Goal: Task Accomplishment & Management: Use online tool/utility

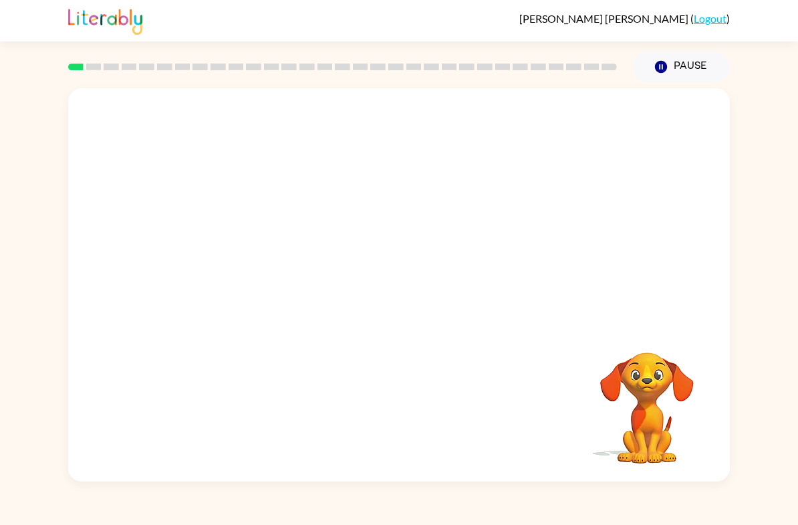
click at [368, 214] on video "Your browser must support playing .mp4 files to use Literably. Please try using…" at bounding box center [399, 206] width 662 height 236
click at [444, 252] on video "Your browser must support playing .mp4 files to use Literably. Please try using…" at bounding box center [399, 206] width 662 height 236
click at [481, 220] on video "Your browser must support playing .mp4 files to use Literably. Please try using…" at bounding box center [399, 206] width 662 height 236
click at [422, 298] on button "button" at bounding box center [399, 291] width 86 height 49
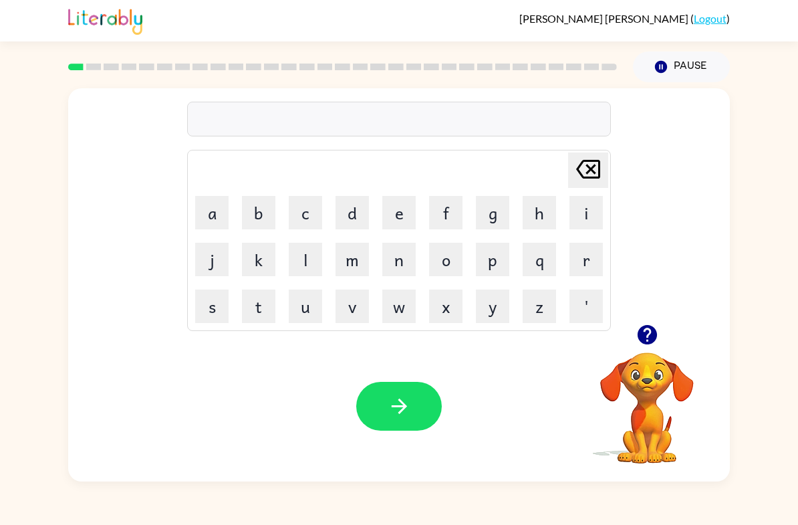
click at [266, 206] on button "b" at bounding box center [258, 212] width 33 height 33
click at [454, 267] on button "o" at bounding box center [445, 259] width 33 height 33
click at [309, 304] on button "u" at bounding box center [305, 305] width 33 height 33
click at [582, 257] on button "r" at bounding box center [585, 259] width 33 height 33
click at [355, 221] on button "d" at bounding box center [351, 212] width 33 height 33
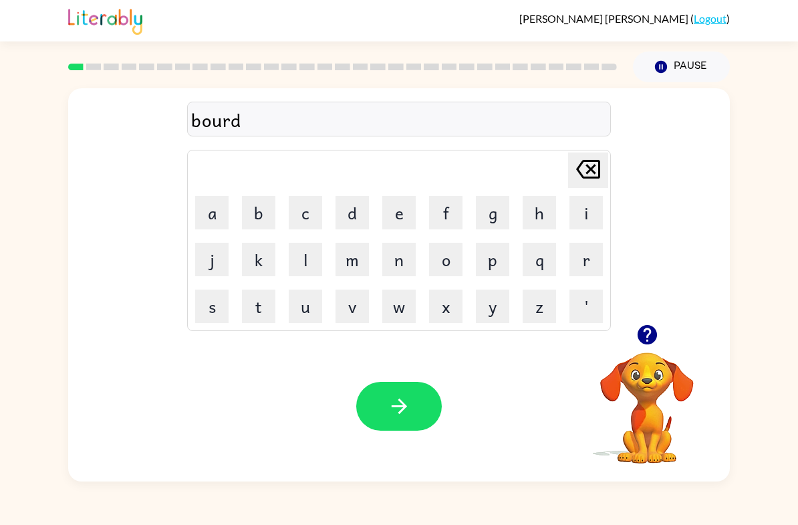
click at [396, 209] on button "e" at bounding box center [398, 212] width 33 height 33
click at [590, 256] on button "r" at bounding box center [585, 259] width 33 height 33
click at [227, 128] on div "bourder" at bounding box center [399, 120] width 416 height 28
click at [232, 120] on div "bourder" at bounding box center [399, 120] width 416 height 28
click at [597, 167] on icon "[PERSON_NAME] last character input" at bounding box center [588, 169] width 32 height 32
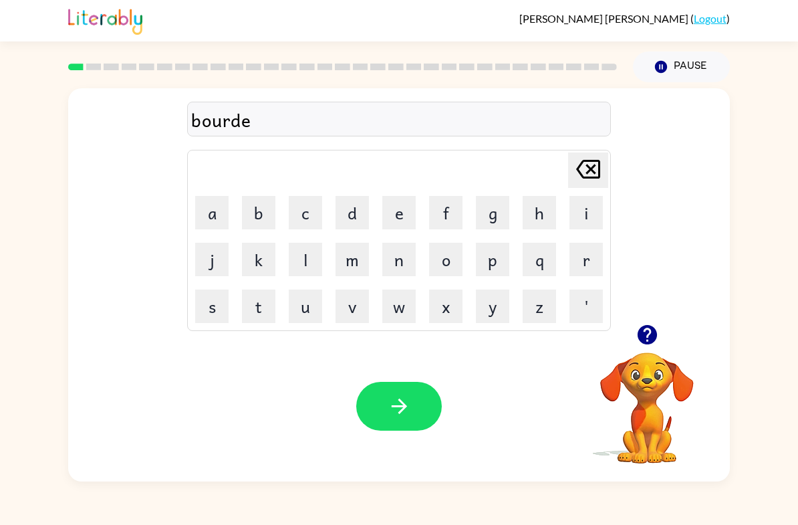
click at [597, 167] on icon "[PERSON_NAME] last character input" at bounding box center [588, 169] width 32 height 32
click at [596, 175] on icon "[PERSON_NAME] last character input" at bounding box center [588, 169] width 32 height 32
click at [595, 174] on icon "[PERSON_NAME] last character input" at bounding box center [588, 169] width 32 height 32
click at [405, 269] on button "n" at bounding box center [398, 259] width 33 height 33
click at [362, 212] on button "d" at bounding box center [351, 212] width 33 height 33
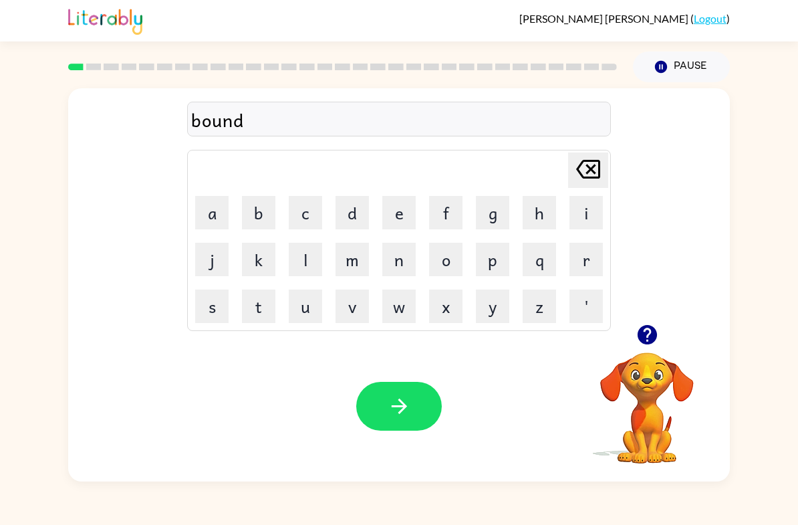
click at [397, 215] on button "e" at bounding box center [398, 212] width 33 height 33
click at [581, 257] on button "r" at bounding box center [585, 259] width 33 height 33
click at [234, 118] on div "bounder" at bounding box center [399, 120] width 416 height 28
click at [227, 117] on div "bounder" at bounding box center [399, 120] width 416 height 28
click at [227, 128] on div "bounder" at bounding box center [399, 120] width 416 height 28
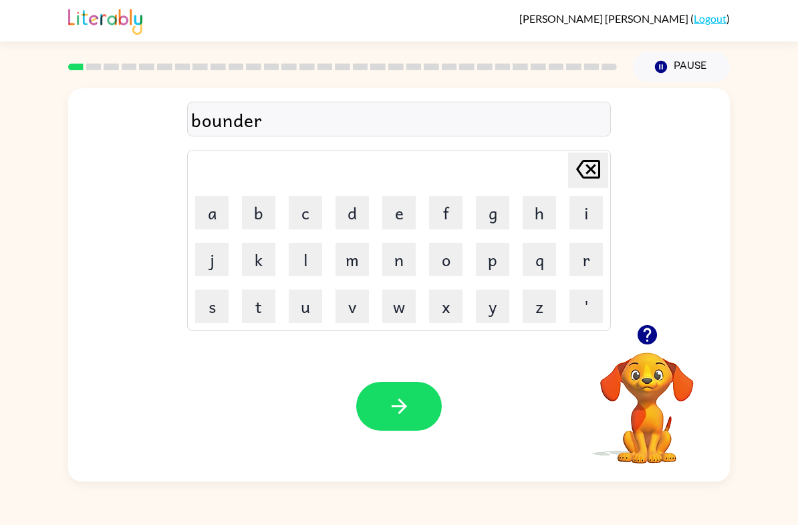
click at [642, 339] on icon "button" at bounding box center [646, 334] width 19 height 19
click at [430, 402] on button "button" at bounding box center [399, 406] width 86 height 49
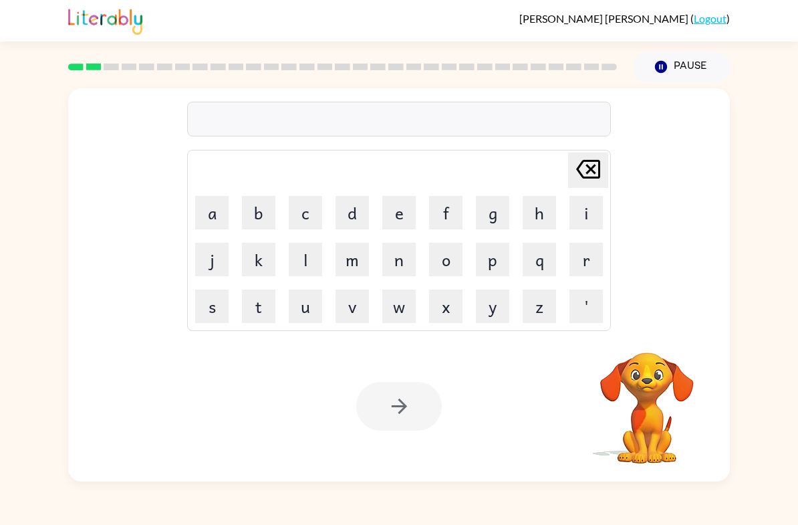
click at [25, 74] on div "[PERSON_NAME] ( Logout ) Pause Pause Delete Delete last character input a b c d…" at bounding box center [399, 262] width 798 height 525
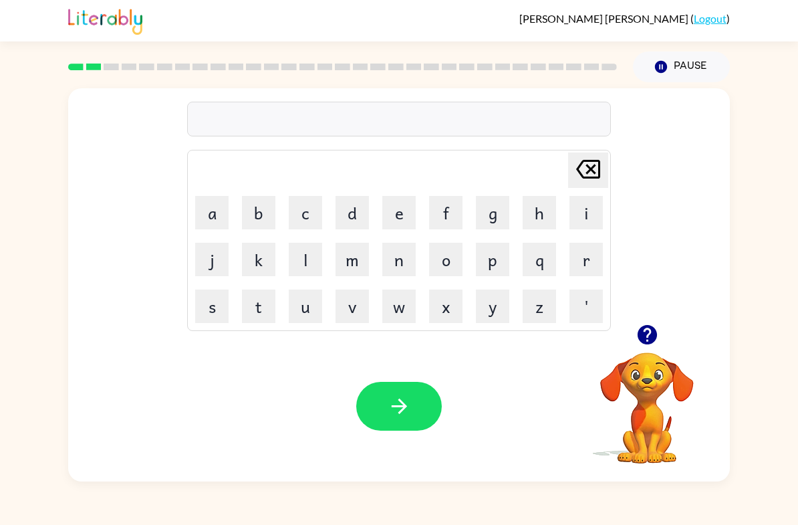
click at [654, 396] on video "Your browser must support playing .mp4 files to use Literably. Please try using…" at bounding box center [647, 398] width 134 height 134
click at [659, 334] on button "button" at bounding box center [647, 334] width 34 height 34
click at [575, 258] on button "r" at bounding box center [585, 259] width 33 height 33
click at [457, 258] on button "o" at bounding box center [445, 259] width 33 height 33
click at [307, 315] on button "u" at bounding box center [305, 305] width 33 height 33
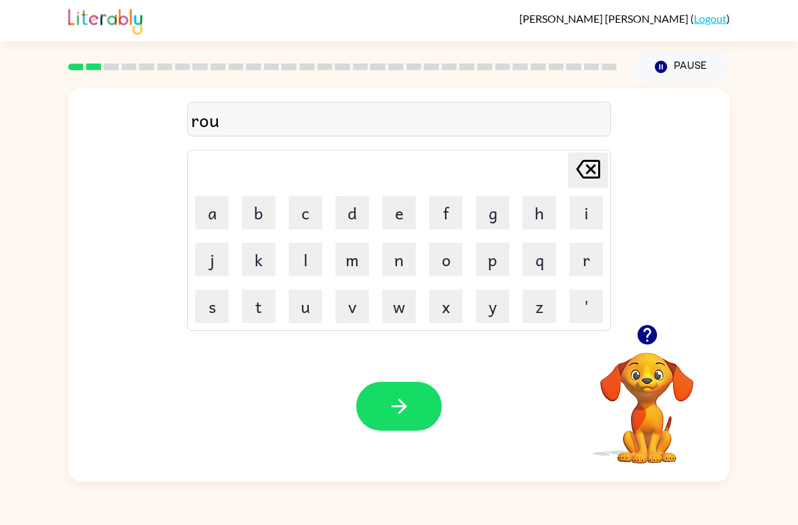
click at [401, 267] on button "n" at bounding box center [398, 259] width 33 height 33
click at [361, 221] on button "d" at bounding box center [351, 212] width 33 height 33
click at [391, 410] on icon "button" at bounding box center [399, 405] width 23 height 23
click at [361, 254] on button "m" at bounding box center [351, 259] width 33 height 33
click at [583, 210] on button "i" at bounding box center [585, 212] width 33 height 33
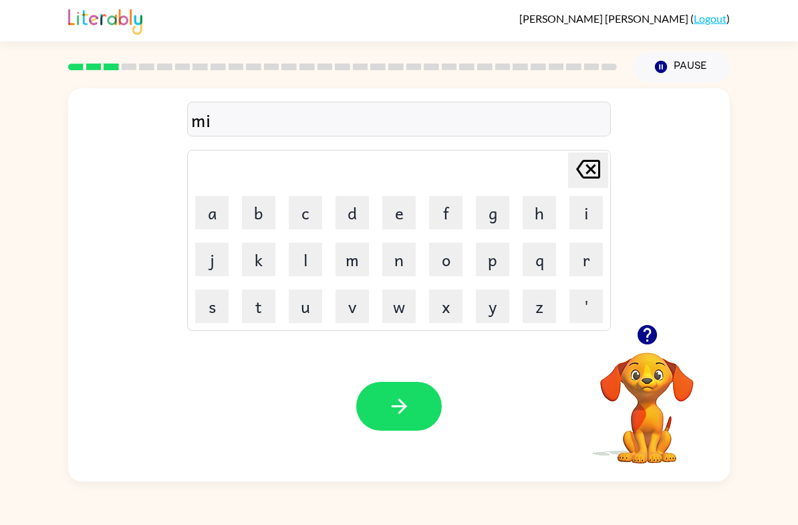
click at [403, 207] on button "e" at bounding box center [398, 212] width 33 height 33
click at [590, 180] on icon "[PERSON_NAME] last character input" at bounding box center [588, 169] width 32 height 32
click at [210, 310] on button "s" at bounding box center [211, 305] width 33 height 33
click at [535, 219] on button "h" at bounding box center [539, 212] width 33 height 33
click at [579, 221] on button "i" at bounding box center [585, 212] width 33 height 33
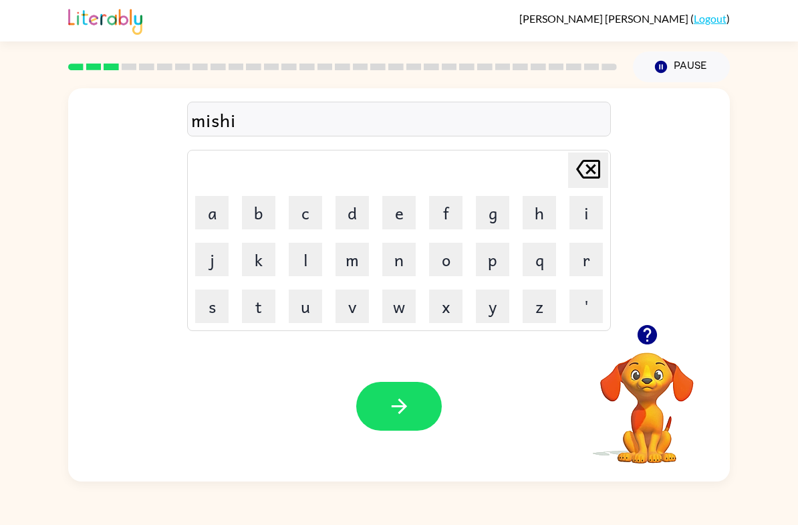
click at [395, 268] on button "n" at bounding box center [398, 259] width 33 height 33
click at [396, 408] on icon "button" at bounding box center [399, 405] width 23 height 23
click at [653, 347] on button "button" at bounding box center [647, 334] width 34 height 34
click at [261, 312] on button "t" at bounding box center [258, 305] width 33 height 33
click at [574, 217] on button "i" at bounding box center [585, 212] width 33 height 33
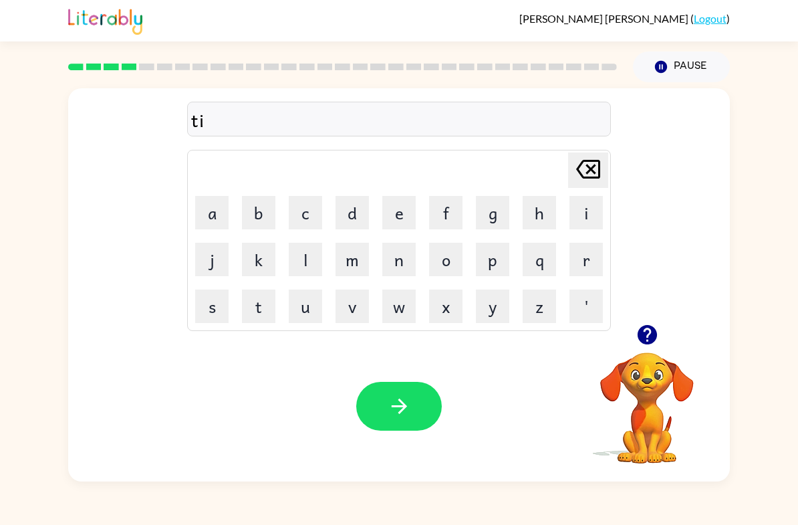
click at [595, 256] on button "r" at bounding box center [585, 259] width 33 height 33
click at [219, 211] on button "a" at bounding box center [211, 212] width 33 height 33
click at [400, 263] on button "n" at bounding box center [398, 259] width 33 height 33
click at [584, 170] on icon "[PERSON_NAME] last character input" at bounding box center [588, 169] width 32 height 32
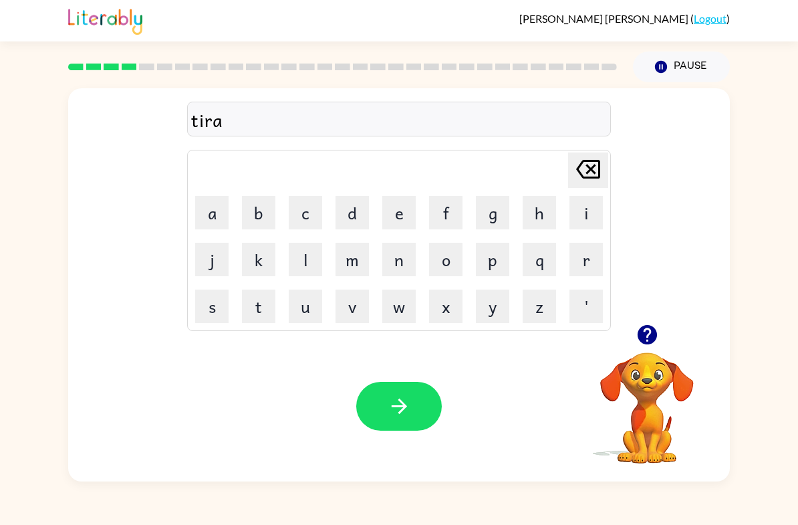
click at [590, 164] on icon "[PERSON_NAME] last character input" at bounding box center [588, 169] width 32 height 32
click at [589, 164] on icon "[PERSON_NAME] last character input" at bounding box center [588, 169] width 32 height 32
click at [585, 217] on button "i" at bounding box center [585, 212] width 33 height 33
click at [204, 224] on button "a" at bounding box center [211, 212] width 33 height 33
click at [399, 264] on button "n" at bounding box center [398, 259] width 33 height 33
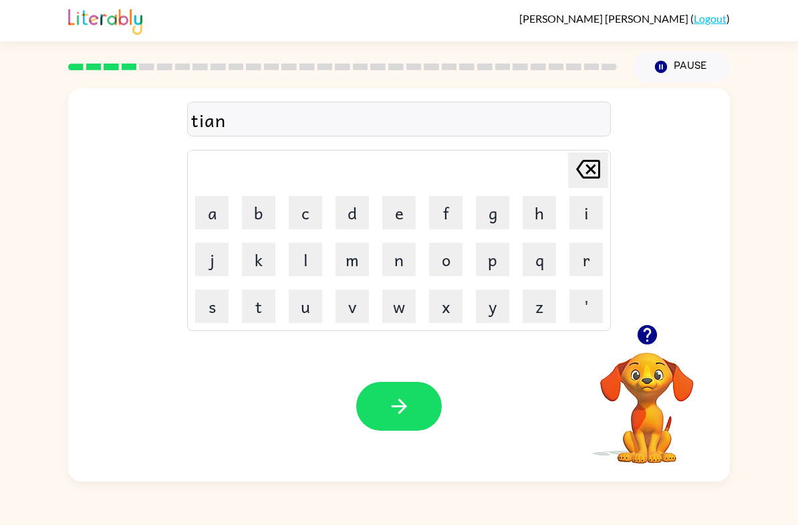
click at [202, 120] on div "tian" at bounding box center [399, 120] width 416 height 28
click at [195, 120] on div "tian" at bounding box center [399, 120] width 416 height 28
click at [599, 173] on icon at bounding box center [588, 169] width 24 height 19
click at [599, 172] on icon at bounding box center [588, 169] width 24 height 19
click at [600, 162] on icon "[PERSON_NAME] last character input" at bounding box center [588, 169] width 32 height 32
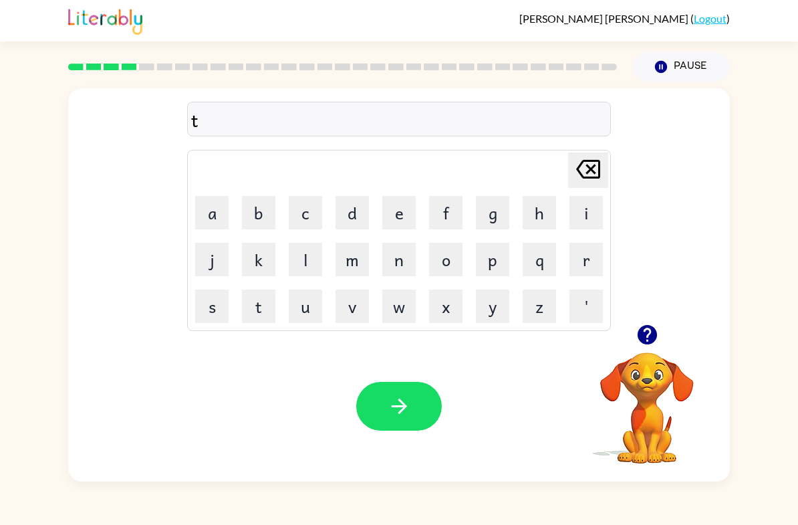
click at [575, 253] on button "r" at bounding box center [585, 259] width 33 height 33
click at [397, 265] on button "n" at bounding box center [398, 259] width 33 height 33
click at [592, 174] on icon "[PERSON_NAME] last character input" at bounding box center [588, 169] width 32 height 32
click at [581, 217] on button "i" at bounding box center [585, 212] width 33 height 33
click at [203, 212] on button "a" at bounding box center [211, 212] width 33 height 33
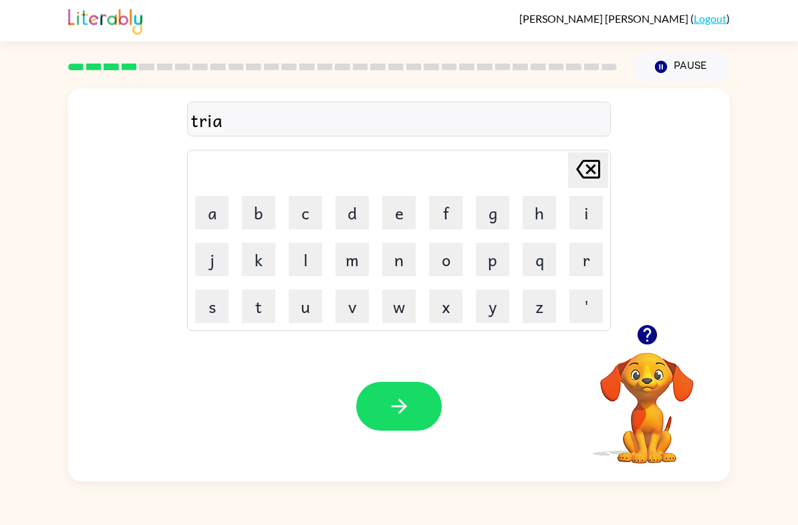
click at [398, 261] on button "n" at bounding box center [398, 259] width 33 height 33
click at [406, 389] on button "button" at bounding box center [399, 406] width 86 height 49
click at [656, 396] on video "Your browser must support playing .mp4 files to use Literably. Please try using…" at bounding box center [647, 398] width 134 height 134
click at [644, 335] on icon "button" at bounding box center [646, 334] width 19 height 19
click at [353, 211] on button "d" at bounding box center [351, 212] width 33 height 33
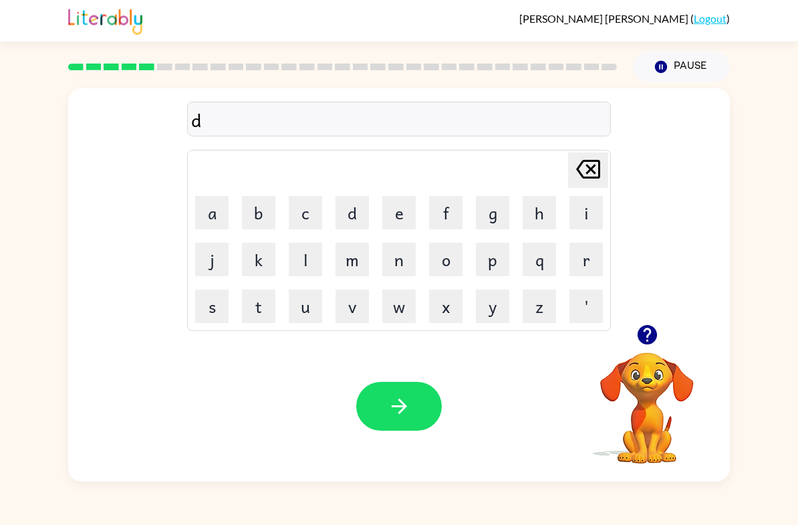
click at [449, 219] on button "f" at bounding box center [445, 212] width 33 height 33
click at [412, 220] on button "e" at bounding box center [398, 212] width 33 height 33
click at [444, 313] on button "x" at bounding box center [445, 305] width 33 height 33
click at [596, 165] on icon "[PERSON_NAME] last character input" at bounding box center [588, 169] width 32 height 32
click at [593, 174] on icon "[PERSON_NAME] last character input" at bounding box center [588, 169] width 32 height 32
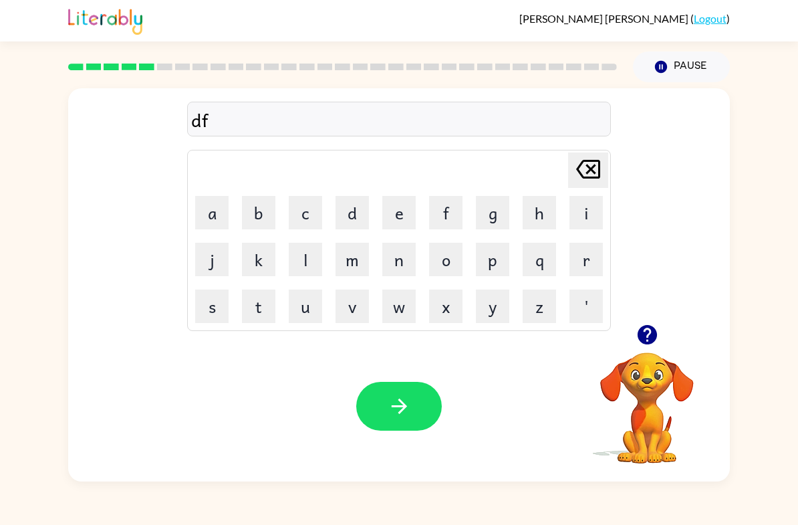
click at [402, 210] on button "e" at bounding box center [398, 212] width 33 height 33
click at [394, 261] on button "n" at bounding box center [398, 259] width 33 height 33
click at [358, 204] on button "d" at bounding box center [351, 212] width 33 height 33
click at [387, 213] on button "e" at bounding box center [398, 212] width 33 height 33
click at [577, 266] on button "r" at bounding box center [585, 259] width 33 height 33
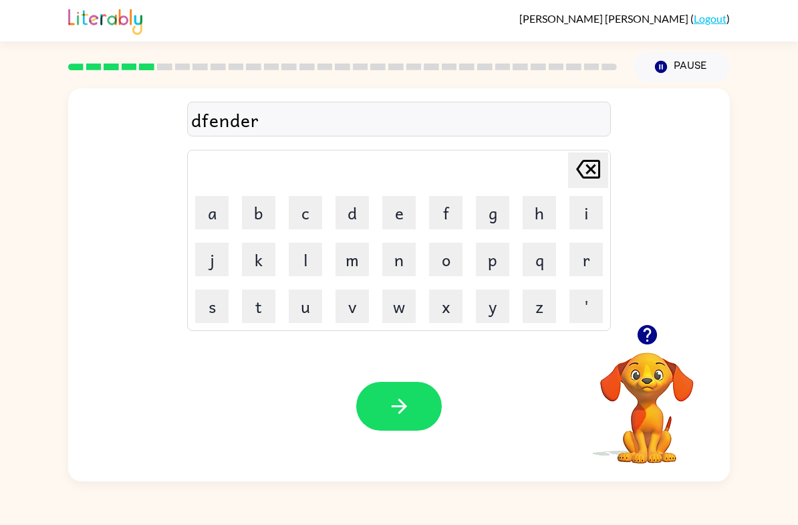
click at [201, 126] on div "dfender" at bounding box center [399, 120] width 416 height 28
click at [208, 124] on div "dfender" at bounding box center [399, 120] width 416 height 28
click at [203, 132] on div "dfender" at bounding box center [399, 120] width 416 height 28
click at [198, 124] on div "dfender" at bounding box center [399, 120] width 416 height 28
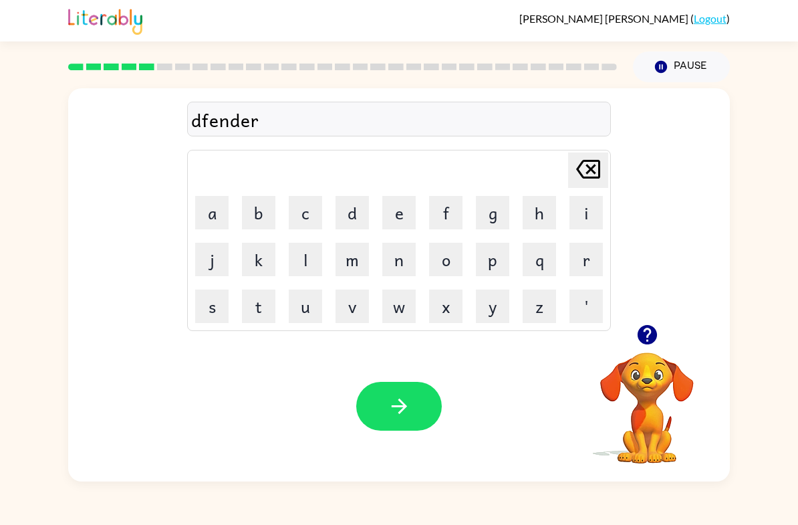
click at [196, 122] on div "dfender" at bounding box center [399, 120] width 416 height 28
click at [589, 169] on icon at bounding box center [588, 169] width 24 height 19
click at [588, 168] on icon at bounding box center [588, 169] width 24 height 19
click at [587, 174] on icon at bounding box center [588, 169] width 24 height 19
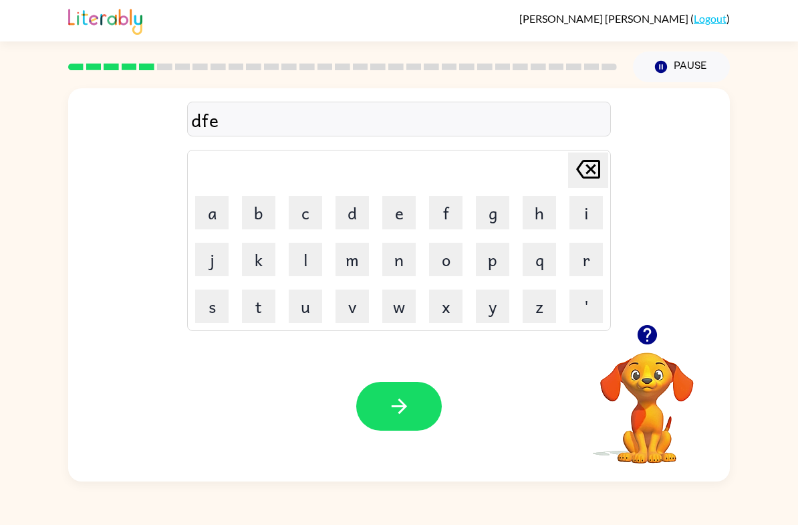
click at [583, 178] on icon at bounding box center [588, 169] width 24 height 19
click at [583, 177] on icon at bounding box center [588, 169] width 24 height 19
click at [392, 221] on button "e" at bounding box center [398, 212] width 33 height 33
click at [438, 212] on button "f" at bounding box center [445, 212] width 33 height 33
click at [390, 217] on button "e" at bounding box center [398, 212] width 33 height 33
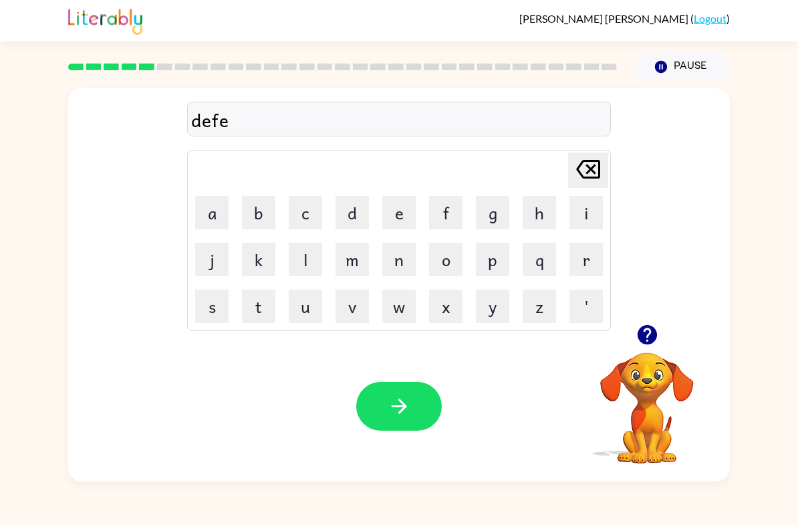
click at [394, 250] on button "n" at bounding box center [398, 259] width 33 height 33
click at [358, 219] on button "d" at bounding box center [351, 212] width 33 height 33
click at [415, 221] on button "e" at bounding box center [398, 212] width 33 height 33
click at [581, 261] on button "r" at bounding box center [585, 259] width 33 height 33
click at [359, 410] on button "button" at bounding box center [399, 406] width 86 height 49
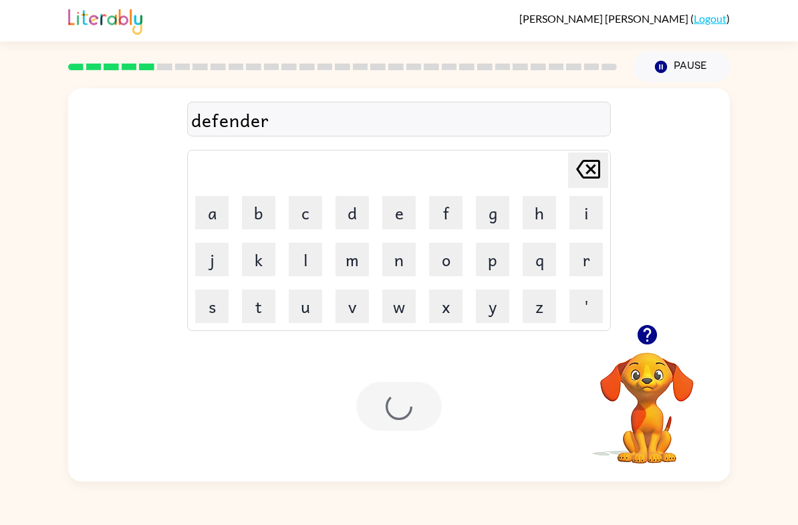
click at [412, 402] on div at bounding box center [399, 406] width 86 height 49
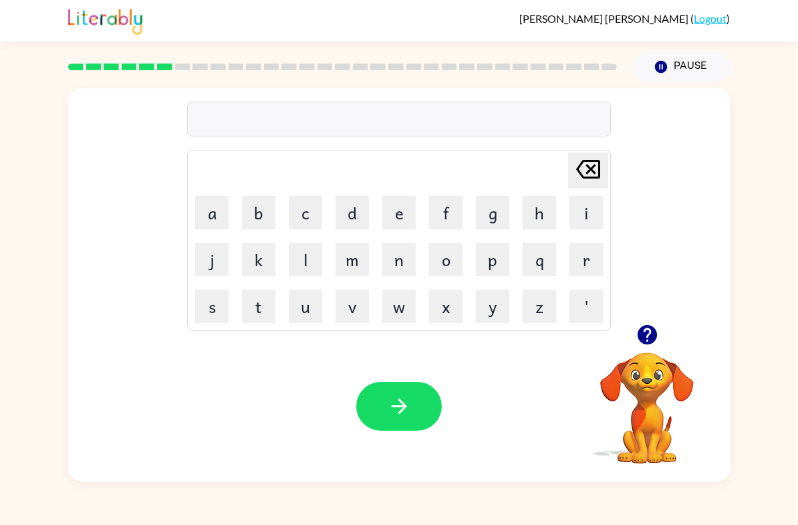
click at [351, 320] on button "v" at bounding box center [351, 305] width 33 height 33
click at [579, 218] on button "i" at bounding box center [585, 212] width 33 height 33
click at [307, 215] on button "c" at bounding box center [305, 212] width 33 height 33
click at [221, 213] on button "a" at bounding box center [211, 212] width 33 height 33
click at [257, 316] on button "t" at bounding box center [258, 305] width 33 height 33
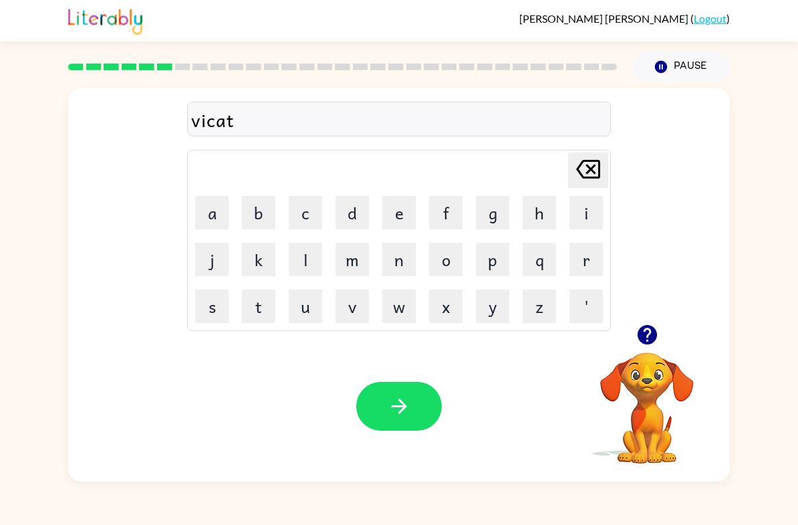
click at [583, 218] on button "i" at bounding box center [585, 212] width 33 height 33
click at [444, 266] on button "o" at bounding box center [445, 259] width 33 height 33
click at [402, 263] on button "n" at bounding box center [398, 259] width 33 height 33
click at [391, 414] on icon "button" at bounding box center [399, 405] width 23 height 23
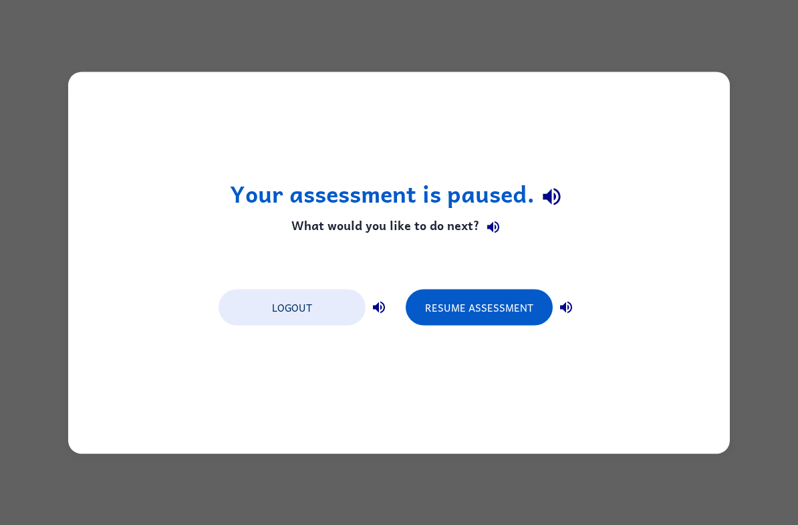
click at [507, 312] on button "Resume Assessment" at bounding box center [479, 307] width 147 height 36
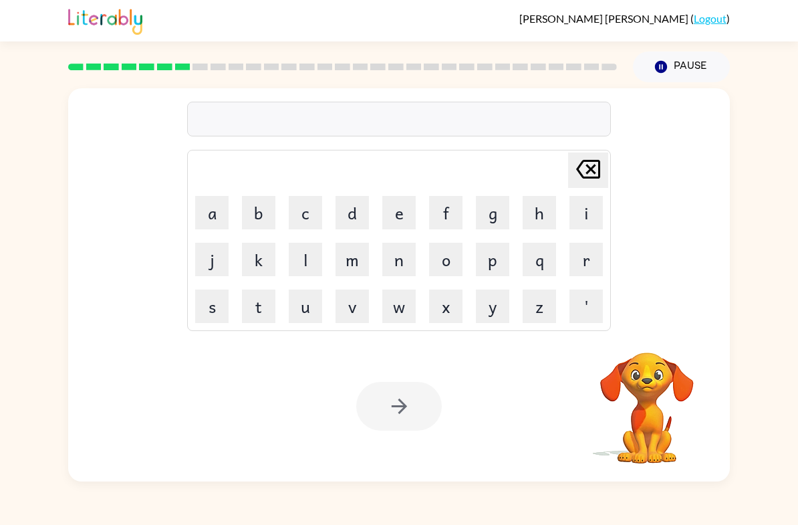
click at [653, 404] on video "Your browser must support playing .mp4 files to use Literably. Please try using…" at bounding box center [647, 398] width 134 height 134
click at [492, 261] on button "p" at bounding box center [492, 259] width 33 height 33
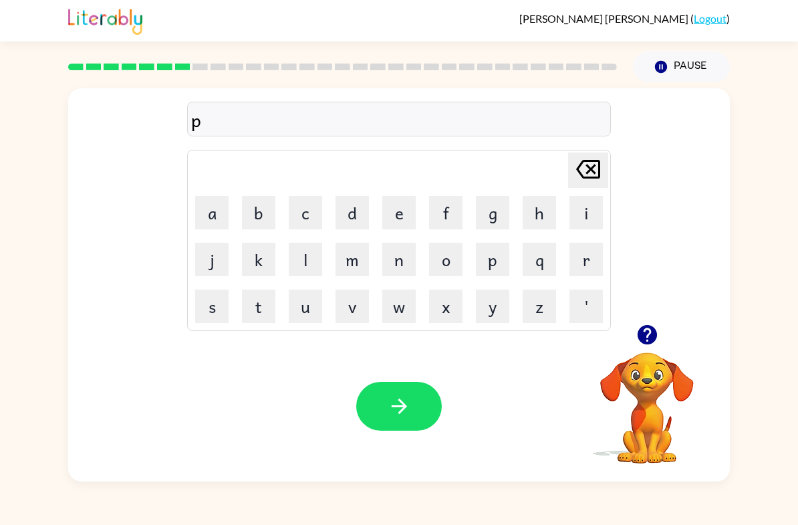
click at [451, 253] on button "o" at bounding box center [445, 259] width 33 height 33
click at [354, 221] on button "d" at bounding box center [351, 212] width 33 height 33
click at [354, 220] on button "d" at bounding box center [351, 212] width 33 height 33
click at [318, 259] on button "l" at bounding box center [305, 259] width 33 height 33
click at [593, 166] on icon at bounding box center [588, 169] width 24 height 19
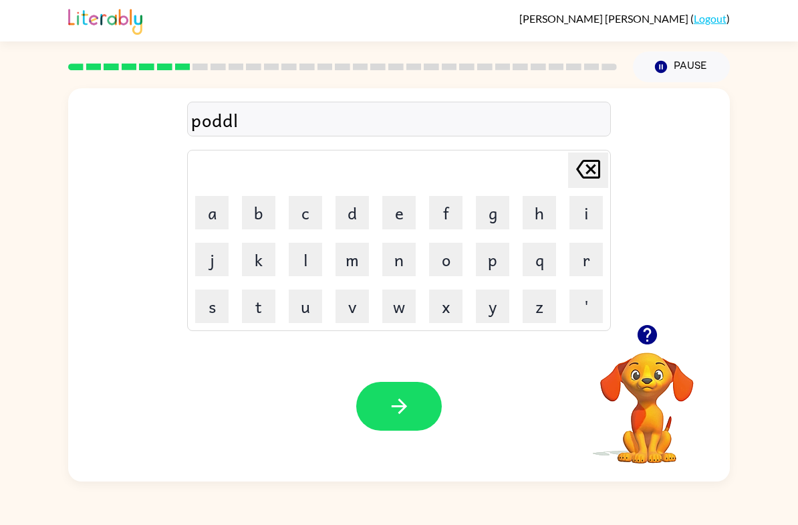
click at [593, 166] on icon at bounding box center [588, 169] width 24 height 19
click at [301, 259] on button "l" at bounding box center [305, 259] width 33 height 33
click at [456, 267] on button "o" at bounding box center [445, 259] width 33 height 33
click at [207, 130] on div "podlo" at bounding box center [399, 120] width 416 height 28
click at [585, 174] on icon "[PERSON_NAME] last character input" at bounding box center [588, 169] width 32 height 32
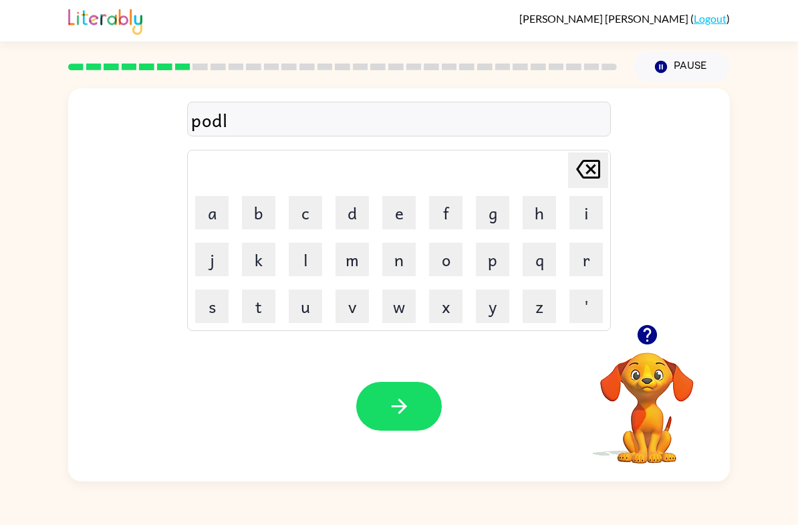
click at [583, 172] on icon "[PERSON_NAME] last character input" at bounding box center [588, 169] width 32 height 32
click at [594, 173] on icon at bounding box center [588, 169] width 24 height 19
click at [451, 261] on button "o" at bounding box center [445, 259] width 33 height 33
click at [354, 215] on button "d" at bounding box center [351, 212] width 33 height 33
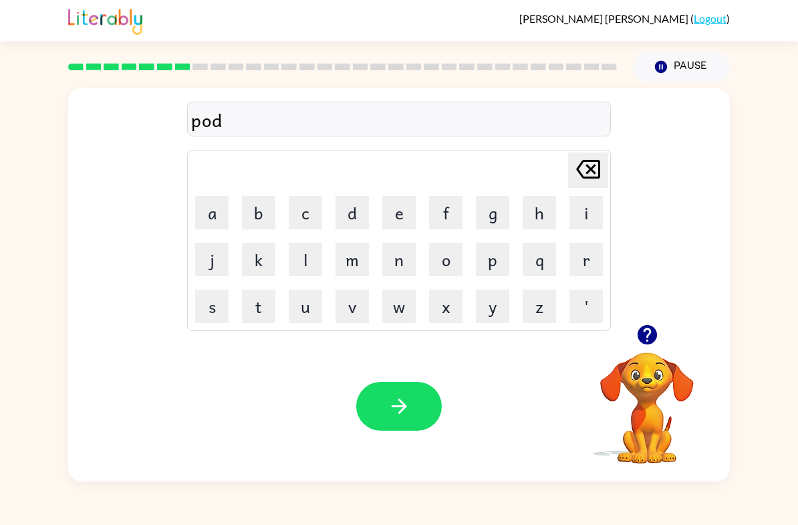
click at [354, 215] on button "d" at bounding box center [351, 212] width 33 height 33
click at [289, 258] on button "l" at bounding box center [305, 259] width 33 height 33
click at [585, 178] on icon at bounding box center [588, 169] width 24 height 19
click at [452, 263] on button "o" at bounding box center [445, 259] width 33 height 33
click at [293, 259] on button "l" at bounding box center [305, 259] width 33 height 33
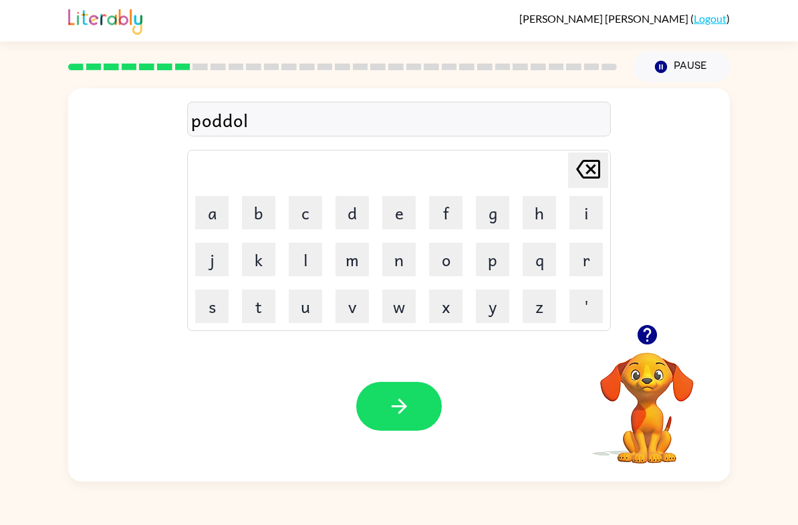
click at [426, 399] on button "button" at bounding box center [399, 406] width 86 height 49
click at [660, 370] on video "Your browser must support playing .mp4 files to use Literably. Please try using…" at bounding box center [647, 398] width 134 height 134
click at [654, 336] on icon "button" at bounding box center [646, 334] width 19 height 19
click at [657, 361] on video "Your browser must support playing .mp4 files to use Literably. Please try using…" at bounding box center [647, 398] width 134 height 134
click at [674, 354] on video "Your browser must support playing .mp4 files to use Literably. Please try using…" at bounding box center [647, 398] width 134 height 134
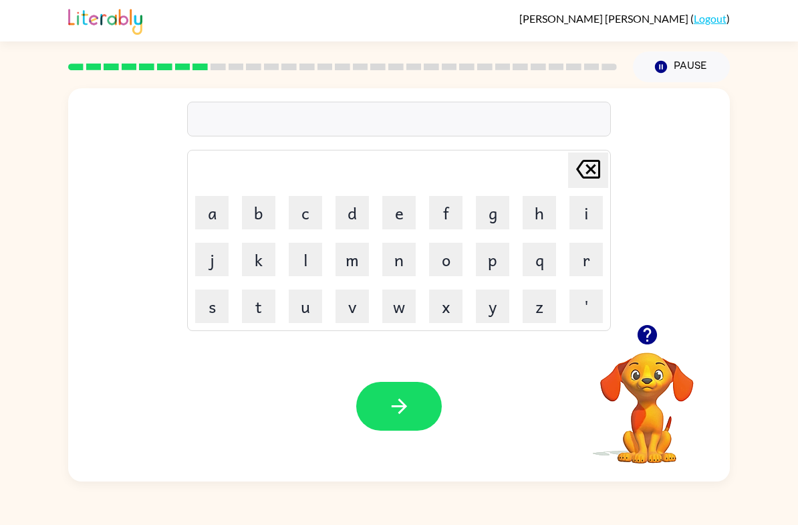
click at [674, 353] on video "Your browser must support playing .mp4 files to use Literably. Please try using…" at bounding box center [647, 398] width 134 height 134
click at [681, 340] on div at bounding box center [647, 334] width 134 height 34
click at [642, 336] on icon "button" at bounding box center [646, 334] width 19 height 19
click at [588, 215] on button "i" at bounding box center [585, 212] width 33 height 33
click at [590, 251] on button "r" at bounding box center [585, 259] width 33 height 33
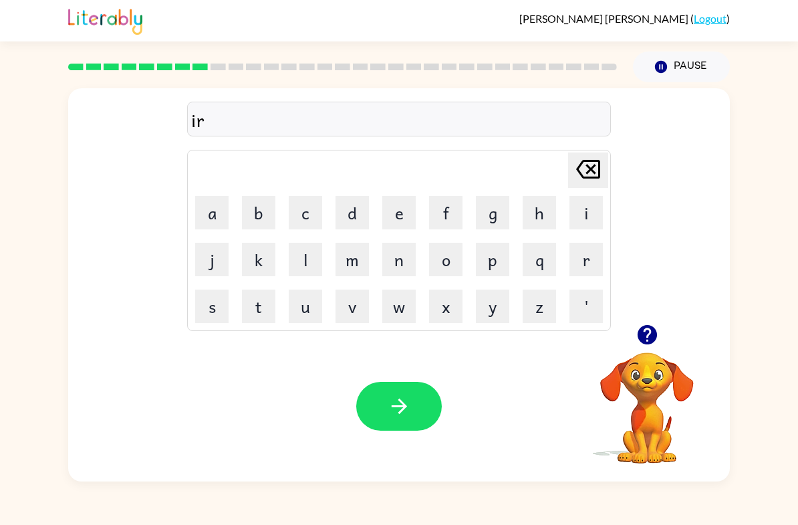
click at [577, 160] on icon "[PERSON_NAME] last character input" at bounding box center [588, 169] width 32 height 32
click at [577, 159] on icon "[PERSON_NAME] last character input" at bounding box center [588, 169] width 32 height 32
click at [361, 261] on button "m" at bounding box center [351, 259] width 33 height 33
click at [581, 221] on button "i" at bounding box center [585, 212] width 33 height 33
click at [591, 250] on button "r" at bounding box center [585, 259] width 33 height 33
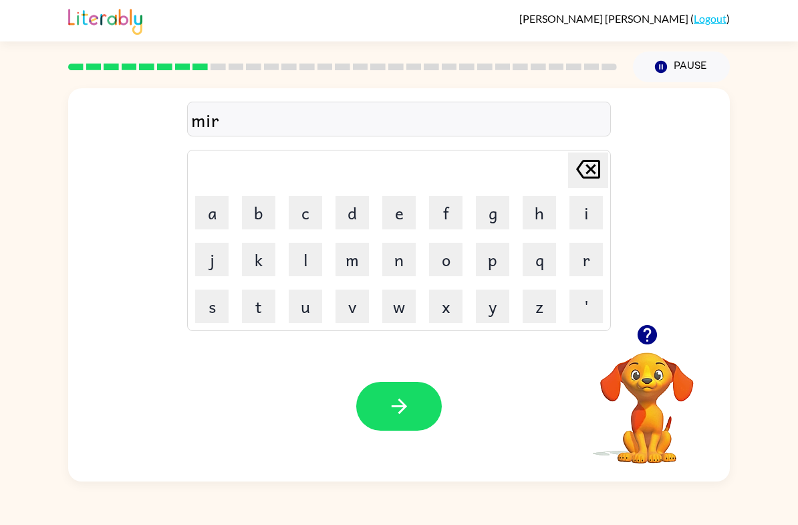
click at [590, 215] on button "i" at bounding box center [585, 212] width 33 height 33
click at [305, 216] on button "c" at bounding box center [305, 212] width 33 height 33
click at [210, 210] on button "a" at bounding box center [211, 212] width 33 height 33
click at [305, 258] on button "l" at bounding box center [305, 259] width 33 height 33
click at [396, 223] on button "e" at bounding box center [398, 212] width 33 height 33
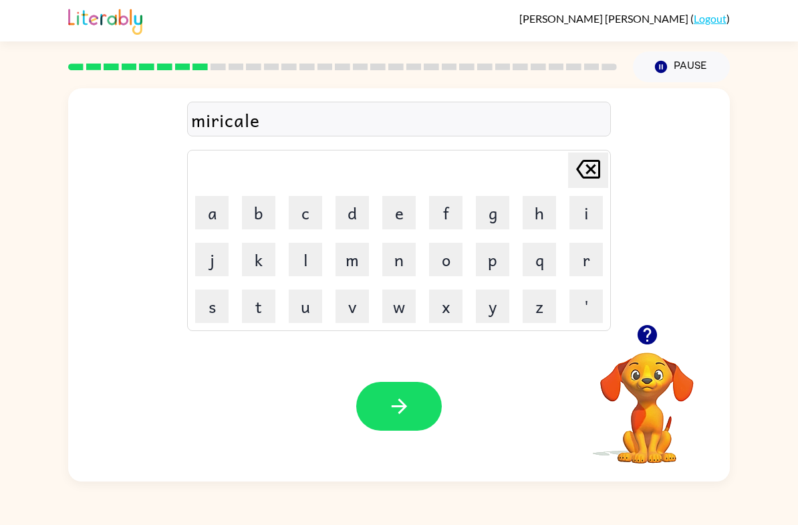
click at [422, 408] on button "button" at bounding box center [399, 406] width 86 height 49
click at [658, 331] on icon "button" at bounding box center [646, 334] width 23 height 23
click at [347, 255] on button "m" at bounding box center [351, 259] width 33 height 33
click at [581, 221] on button "i" at bounding box center [585, 212] width 33 height 33
click at [591, 170] on icon at bounding box center [588, 169] width 24 height 19
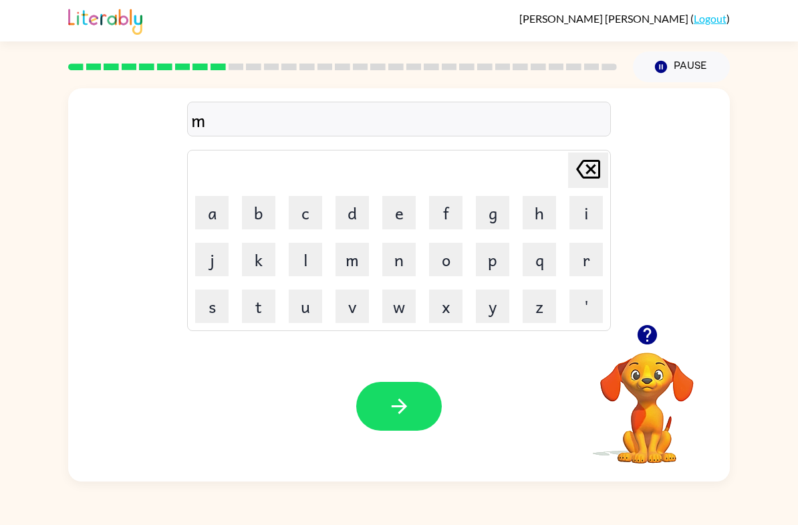
click at [590, 169] on icon at bounding box center [588, 169] width 24 height 19
click at [350, 262] on button "m" at bounding box center [351, 259] width 33 height 33
click at [404, 212] on button "e" at bounding box center [398, 212] width 33 height 33
click at [398, 212] on button "e" at bounding box center [398, 212] width 33 height 33
click at [582, 176] on icon at bounding box center [588, 169] width 24 height 19
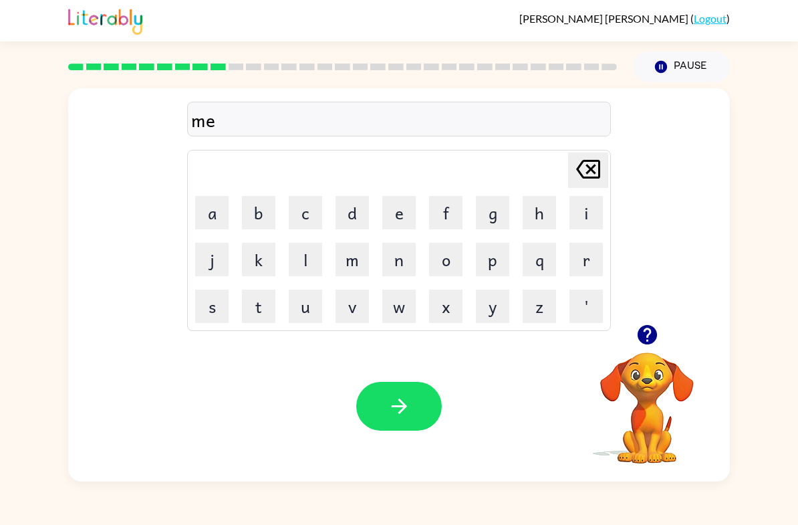
click at [593, 168] on icon at bounding box center [588, 169] width 24 height 19
click at [570, 213] on button "i" at bounding box center [585, 212] width 33 height 33
click at [406, 225] on button "e" at bounding box center [398, 212] width 33 height 33
click at [584, 170] on icon "[PERSON_NAME] last character input" at bounding box center [588, 169] width 32 height 32
click at [582, 172] on icon "[PERSON_NAME] last character input" at bounding box center [588, 169] width 32 height 32
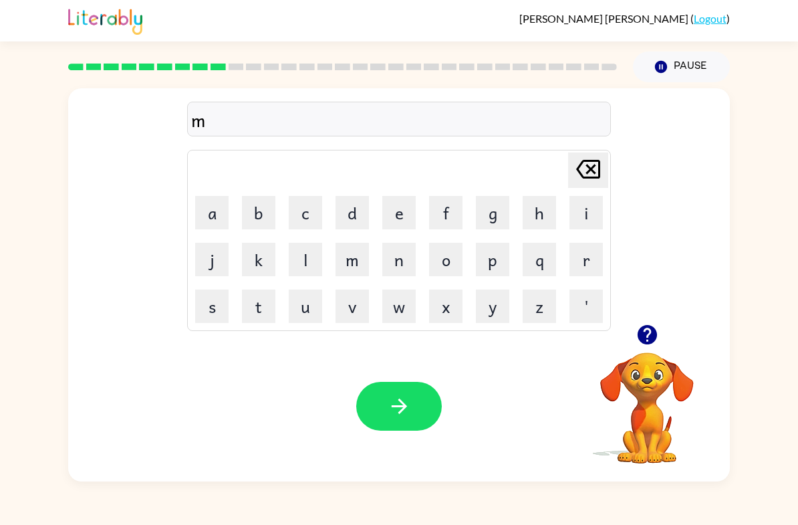
click at [402, 215] on button "e" at bounding box center [398, 212] width 33 height 33
click at [368, 197] on button "d" at bounding box center [351, 212] width 33 height 33
click at [351, 269] on button "m" at bounding box center [351, 259] width 33 height 33
click at [447, 267] on button "o" at bounding box center [445, 259] width 33 height 33
click at [594, 250] on button "r" at bounding box center [585, 259] width 33 height 33
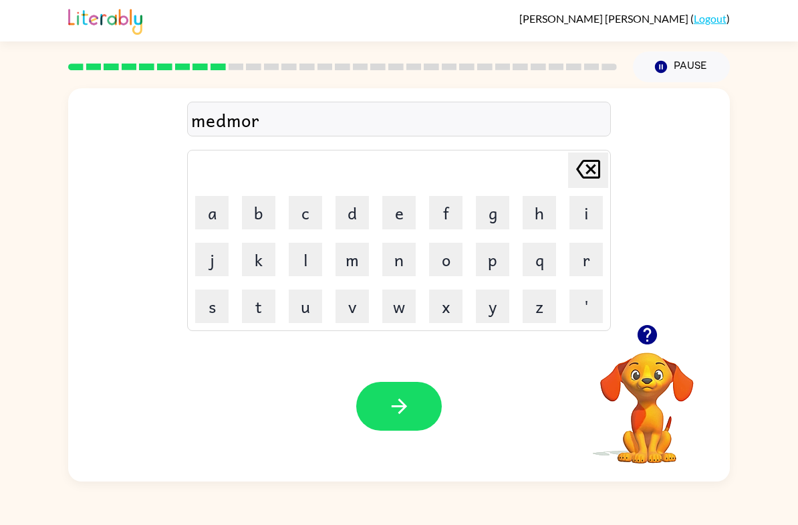
click at [577, 216] on button "i" at bounding box center [585, 212] width 33 height 33
click at [396, 265] on button "n" at bounding box center [398, 259] width 33 height 33
click at [488, 223] on button "g" at bounding box center [492, 212] width 33 height 33
click at [412, 400] on button "button" at bounding box center [399, 406] width 86 height 49
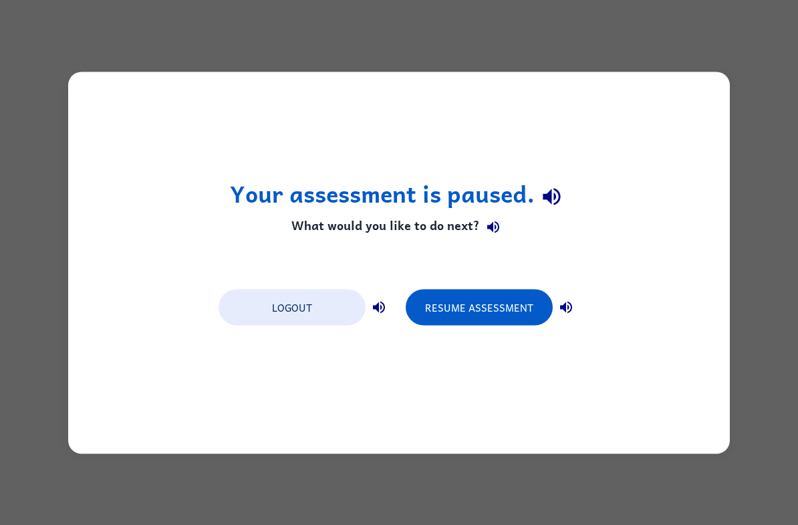
click at [490, 303] on button "Resume Assessment" at bounding box center [479, 307] width 147 height 36
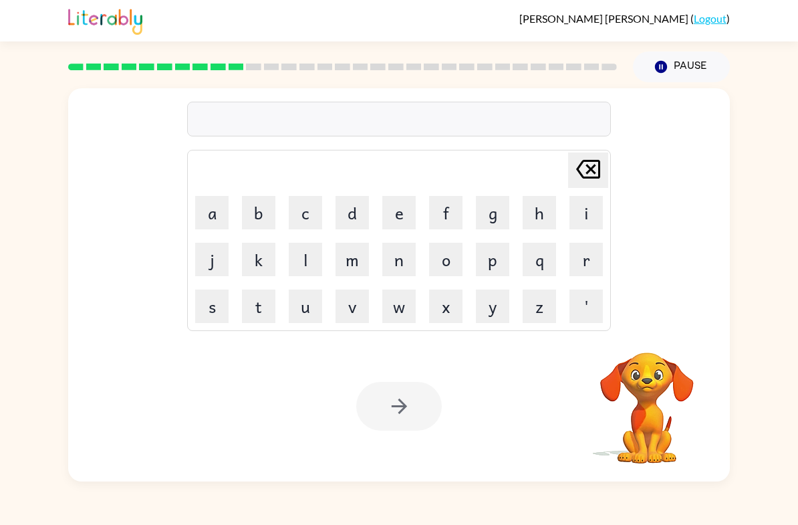
click at [752, 404] on div "[PERSON_NAME] last character input a b c d e f g h i j k l m n o p q r s t u v …" at bounding box center [399, 281] width 798 height 399
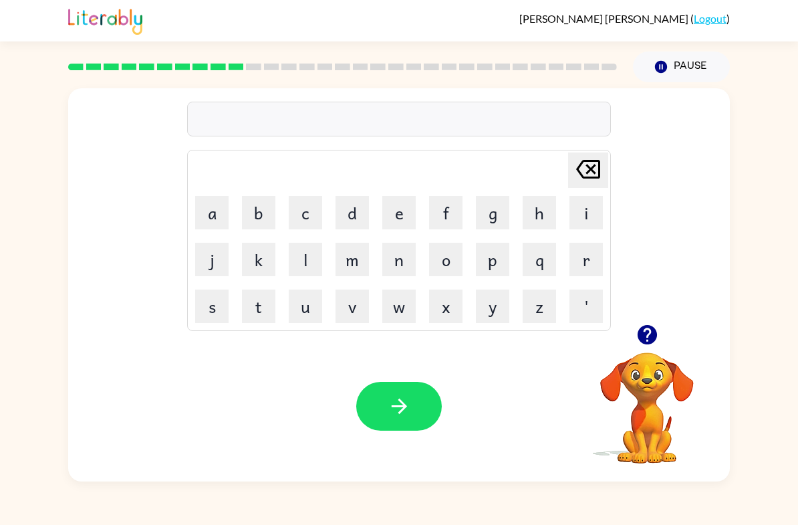
click at [642, 326] on icon "button" at bounding box center [646, 334] width 23 height 23
click at [350, 221] on button "d" at bounding box center [351, 212] width 33 height 33
click at [592, 210] on button "i" at bounding box center [585, 212] width 33 height 33
click at [219, 317] on button "s" at bounding box center [211, 305] width 33 height 33
click at [266, 307] on button "t" at bounding box center [258, 305] width 33 height 33
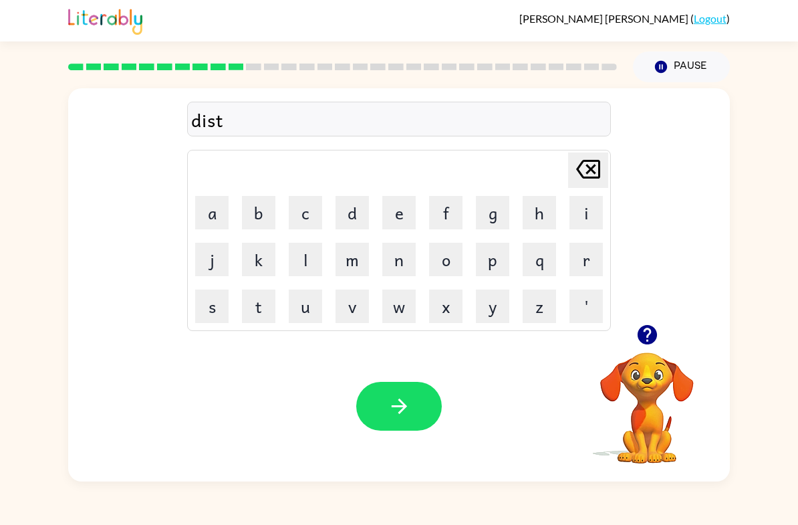
click at [572, 259] on button "r" at bounding box center [585, 259] width 33 height 33
click at [313, 303] on button "u" at bounding box center [305, 305] width 33 height 33
click at [200, 305] on button "s" at bounding box center [211, 305] width 33 height 33
click at [255, 305] on button "t" at bounding box center [258, 305] width 33 height 33
click at [427, 394] on button "button" at bounding box center [399, 406] width 86 height 49
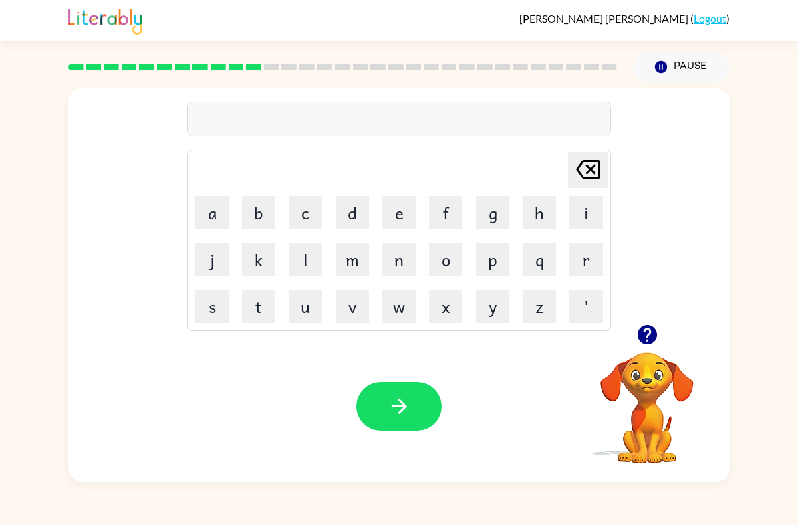
click at [654, 330] on icon "button" at bounding box center [646, 334] width 19 height 19
click at [574, 259] on button "r" at bounding box center [585, 259] width 33 height 33
click at [452, 265] on button "o" at bounding box center [445, 259] width 33 height 33
click at [310, 309] on button "u" at bounding box center [305, 305] width 33 height 33
click at [306, 263] on button "l" at bounding box center [305, 259] width 33 height 33
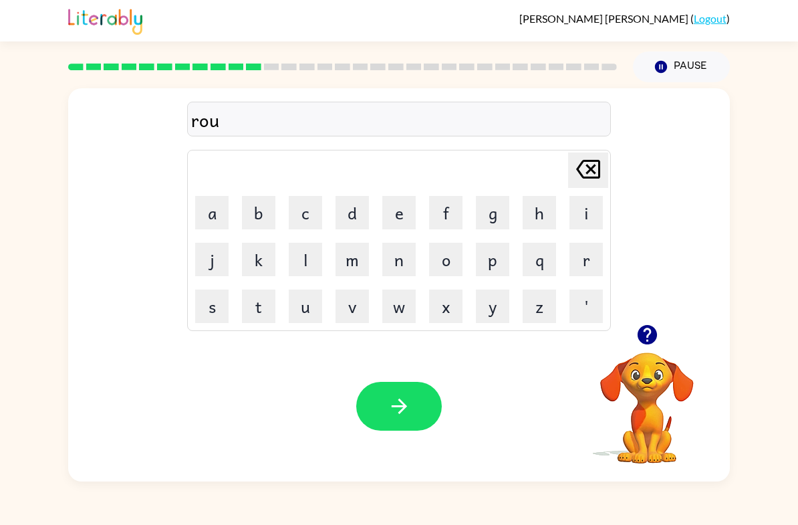
click at [305, 262] on button "l" at bounding box center [305, 259] width 33 height 33
click at [591, 171] on icon at bounding box center [588, 169] width 24 height 19
click at [591, 170] on icon at bounding box center [588, 169] width 24 height 19
click at [595, 168] on icon "[PERSON_NAME] last character input" at bounding box center [588, 169] width 32 height 32
click at [307, 272] on button "l" at bounding box center [305, 259] width 33 height 33
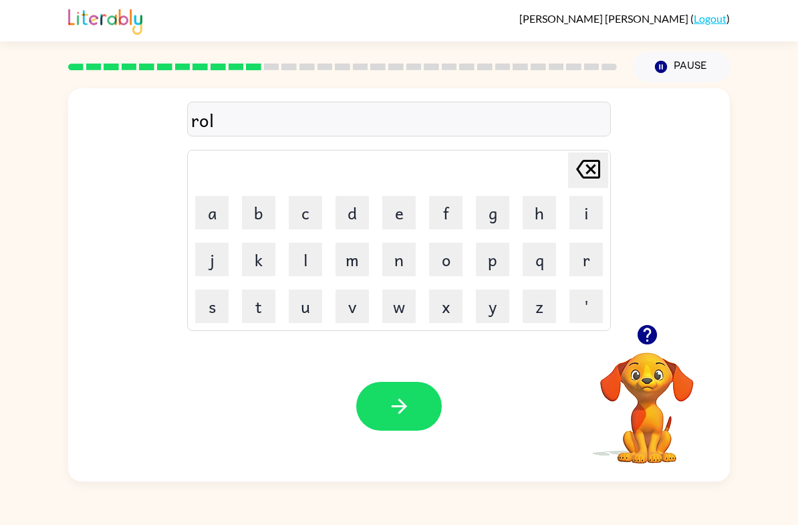
click at [307, 272] on button "l" at bounding box center [305, 259] width 33 height 33
click at [401, 215] on button "e" at bounding box center [398, 212] width 33 height 33
click at [358, 215] on button "d" at bounding box center [351, 212] width 33 height 33
click at [376, 394] on button "button" at bounding box center [399, 406] width 86 height 49
click at [304, 309] on button "u" at bounding box center [305, 305] width 33 height 33
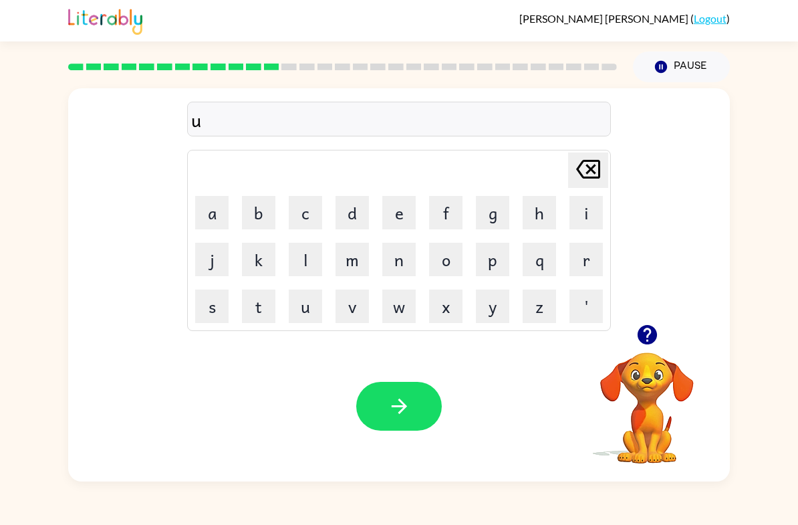
click at [494, 223] on button "g" at bounding box center [492, 212] width 33 height 33
click at [595, 160] on icon "[PERSON_NAME] last character input" at bounding box center [588, 169] width 32 height 32
click at [488, 266] on button "p" at bounding box center [492, 259] width 33 height 33
click at [646, 333] on icon "button" at bounding box center [646, 334] width 19 height 19
click at [493, 272] on button "p" at bounding box center [492, 259] width 33 height 33
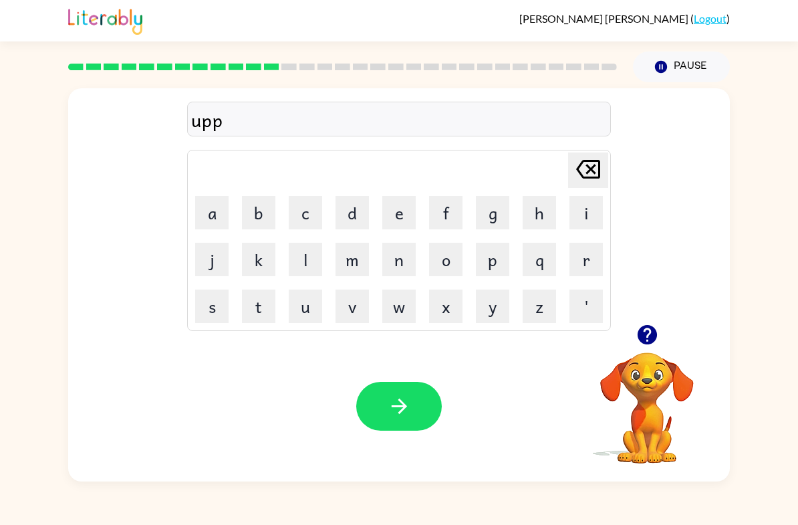
click at [589, 166] on icon at bounding box center [588, 169] width 24 height 19
click at [585, 269] on button "r" at bounding box center [585, 259] width 33 height 33
click at [401, 219] on button "e" at bounding box center [398, 212] width 33 height 33
click at [213, 200] on button "a" at bounding box center [211, 212] width 33 height 33
click at [257, 319] on button "t" at bounding box center [258, 305] width 33 height 33
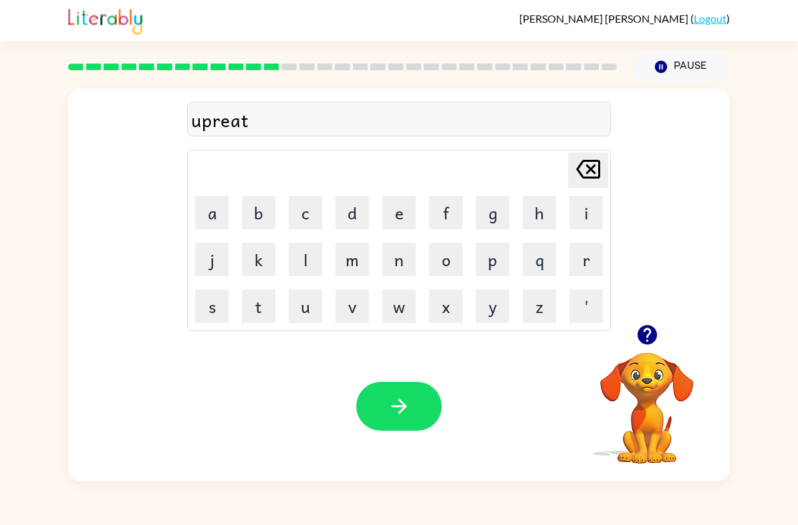
click at [423, 402] on button "button" at bounding box center [399, 406] width 86 height 49
click at [356, 267] on button "m" at bounding box center [351, 259] width 33 height 33
click at [212, 219] on button "a" at bounding box center [211, 212] width 33 height 33
click at [347, 215] on button "d" at bounding box center [351, 212] width 33 height 33
click at [397, 263] on button "n" at bounding box center [398, 259] width 33 height 33
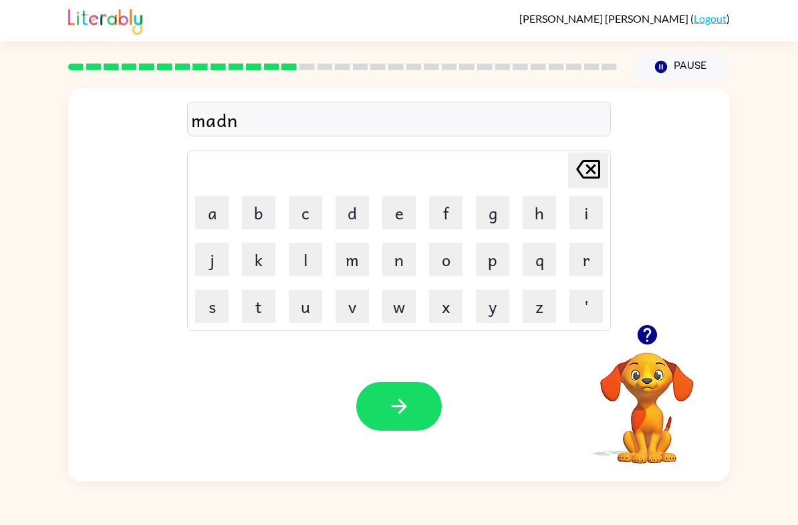
click at [391, 217] on button "e" at bounding box center [398, 212] width 33 height 33
click at [224, 315] on button "s" at bounding box center [211, 305] width 33 height 33
click at [223, 315] on button "s" at bounding box center [211, 305] width 33 height 33
click at [418, 429] on button "button" at bounding box center [399, 406] width 86 height 49
click at [646, 347] on button "button" at bounding box center [647, 334] width 34 height 34
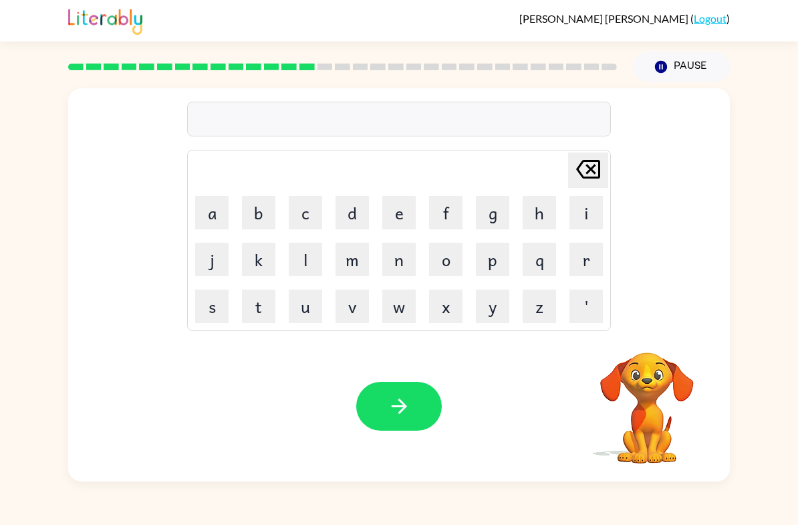
click at [256, 216] on button "b" at bounding box center [258, 212] width 33 height 33
click at [454, 265] on button "o" at bounding box center [445, 259] width 33 height 33
click at [315, 312] on button "u" at bounding box center [305, 305] width 33 height 33
click at [406, 258] on button "n" at bounding box center [398, 259] width 33 height 33
click at [261, 218] on button "b" at bounding box center [258, 212] width 33 height 33
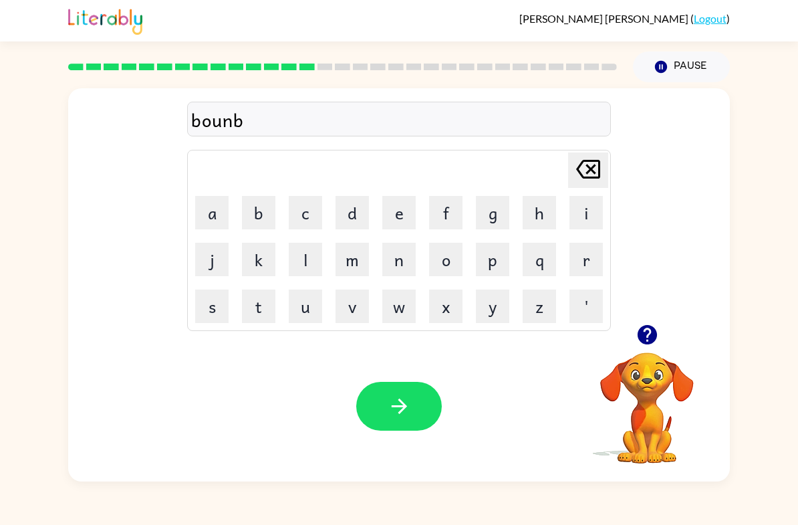
click at [577, 175] on icon "[PERSON_NAME] last character input" at bounding box center [588, 169] width 32 height 32
click at [349, 218] on button "d" at bounding box center [351, 212] width 33 height 33
click at [585, 165] on icon "[PERSON_NAME] last character input" at bounding box center [588, 169] width 32 height 32
click at [588, 166] on icon at bounding box center [588, 169] width 24 height 19
click at [400, 255] on button "n" at bounding box center [398, 259] width 33 height 33
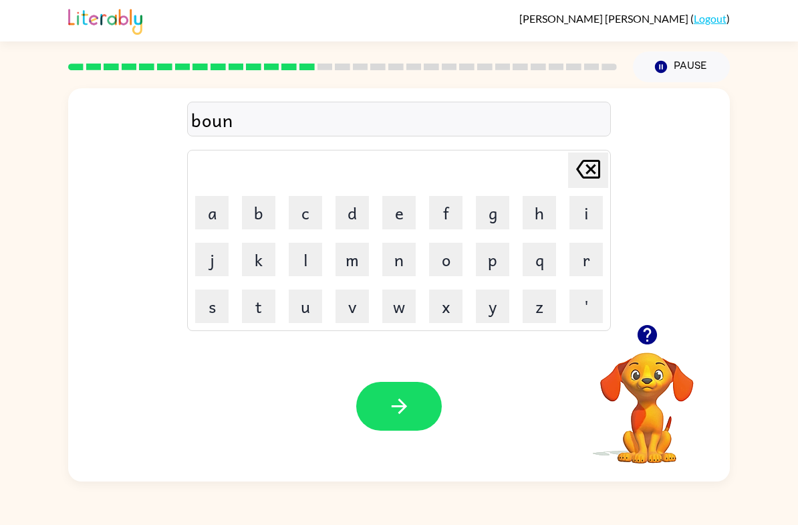
click at [415, 209] on button "e" at bounding box center [398, 212] width 33 height 33
click at [205, 305] on button "s" at bounding box center [211, 305] width 33 height 33
click at [421, 414] on button "button" at bounding box center [399, 406] width 86 height 49
click at [649, 336] on icon "button" at bounding box center [646, 334] width 19 height 19
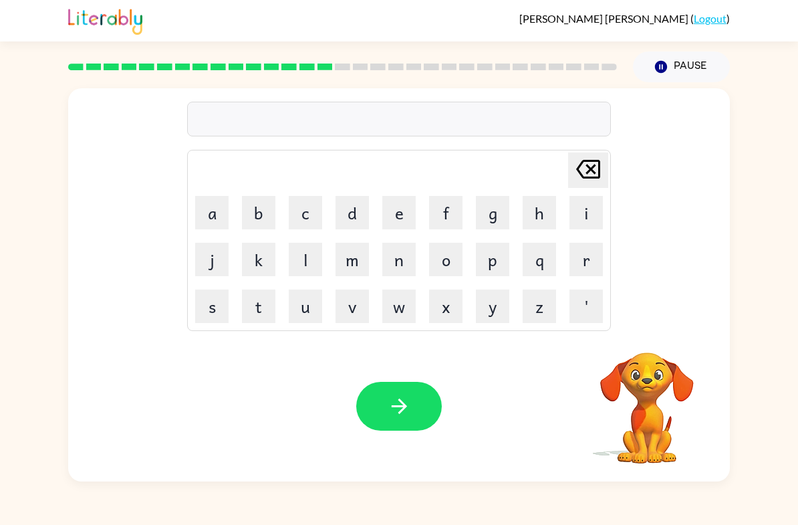
click at [797, 299] on div "[PERSON_NAME] last character input a b c d e f g h i j k l m n o p q r s t u v …" at bounding box center [399, 281] width 798 height 399
click at [198, 312] on button "s" at bounding box center [211, 305] width 33 height 33
click at [393, 321] on button "w" at bounding box center [398, 305] width 33 height 33
click at [449, 273] on button "o" at bounding box center [445, 259] width 33 height 33
click at [580, 245] on button "r" at bounding box center [585, 259] width 33 height 33
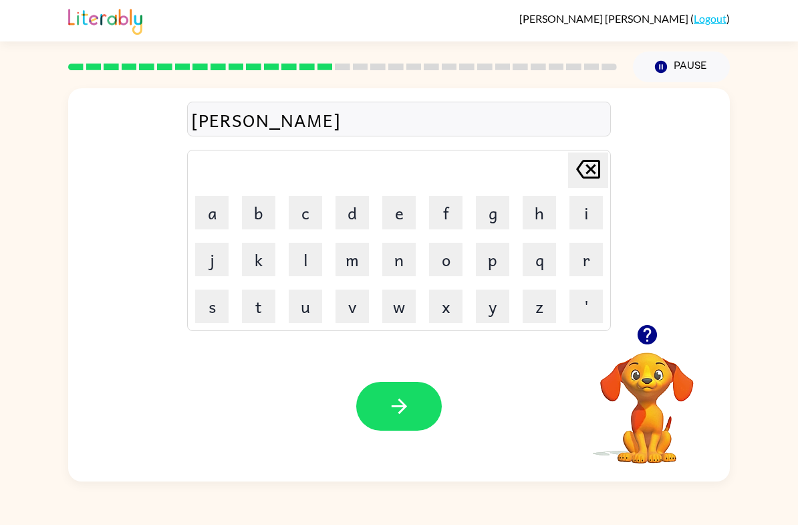
click at [351, 264] on button "m" at bounding box center [351, 259] width 33 height 33
click at [413, 413] on button "button" at bounding box center [399, 406] width 86 height 49
click at [638, 340] on icon "button" at bounding box center [646, 334] width 23 height 23
click at [587, 243] on button "r" at bounding box center [585, 259] width 33 height 33
click at [587, 208] on button "i" at bounding box center [585, 212] width 33 height 33
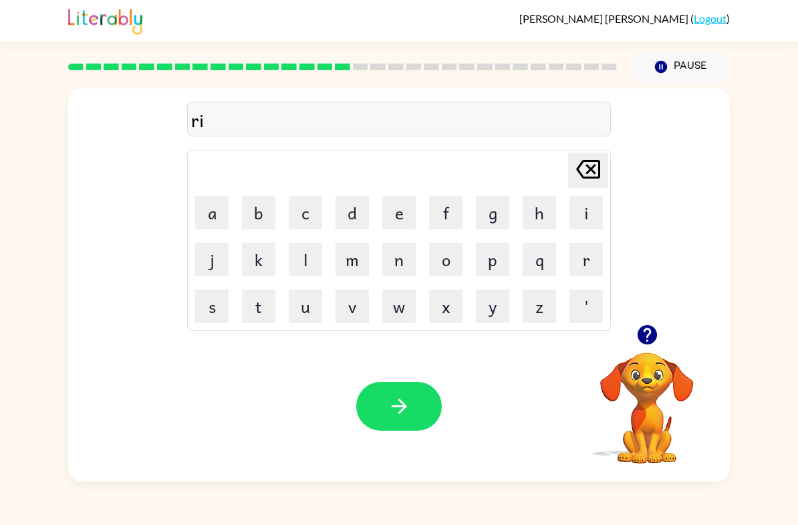
click at [208, 209] on button "a" at bounding box center [211, 212] width 33 height 33
click at [394, 265] on button "n" at bounding box center [398, 259] width 33 height 33
click at [350, 269] on button "m" at bounding box center [351, 259] width 33 height 33
click at [587, 162] on icon at bounding box center [588, 169] width 24 height 19
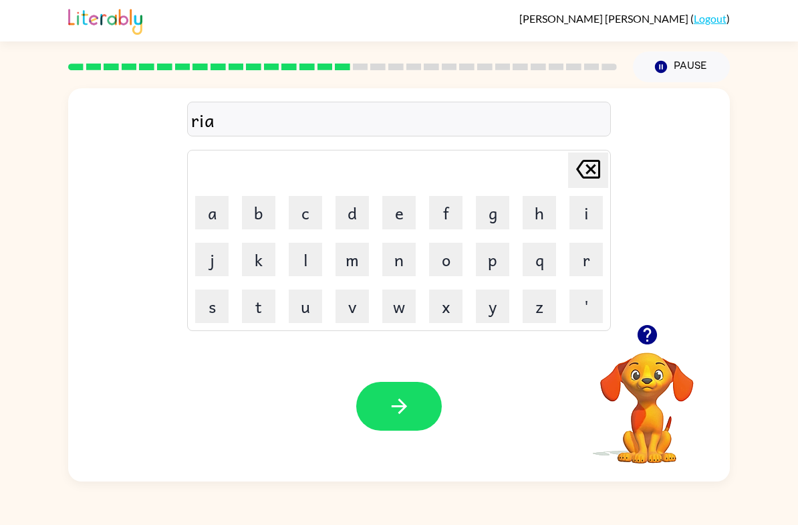
click at [592, 160] on icon at bounding box center [588, 169] width 24 height 19
click at [208, 215] on button "a" at bounding box center [211, 212] width 33 height 33
click at [396, 269] on button "n" at bounding box center [398, 259] width 33 height 33
click at [356, 259] on button "m" at bounding box center [351, 259] width 33 height 33
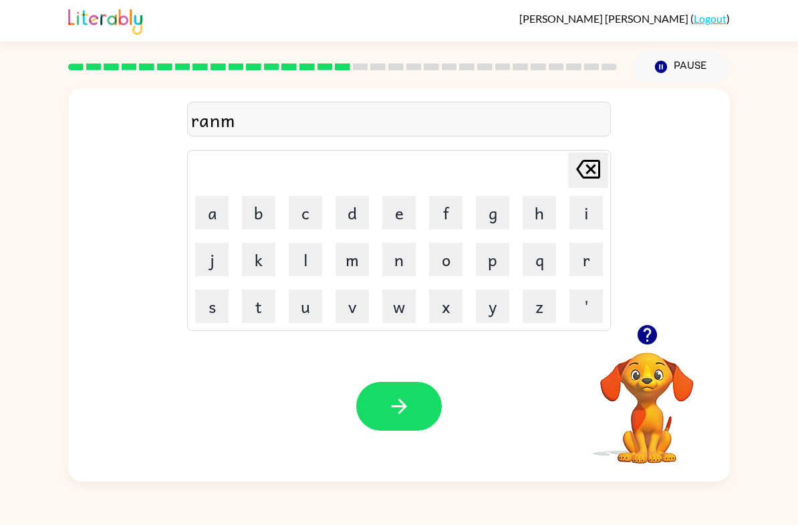
click at [397, 416] on icon "button" at bounding box center [399, 405] width 23 height 23
click at [650, 333] on icon "button" at bounding box center [646, 334] width 23 height 23
click at [650, 340] on icon "button" at bounding box center [646, 334] width 19 height 19
click at [780, 136] on div "[PERSON_NAME] last character input a b c d e f g h i j k l m n o p q r s t u v …" at bounding box center [399, 281] width 798 height 399
click at [795, 29] on div "[PERSON_NAME] ( Logout )" at bounding box center [399, 20] width 798 height 41
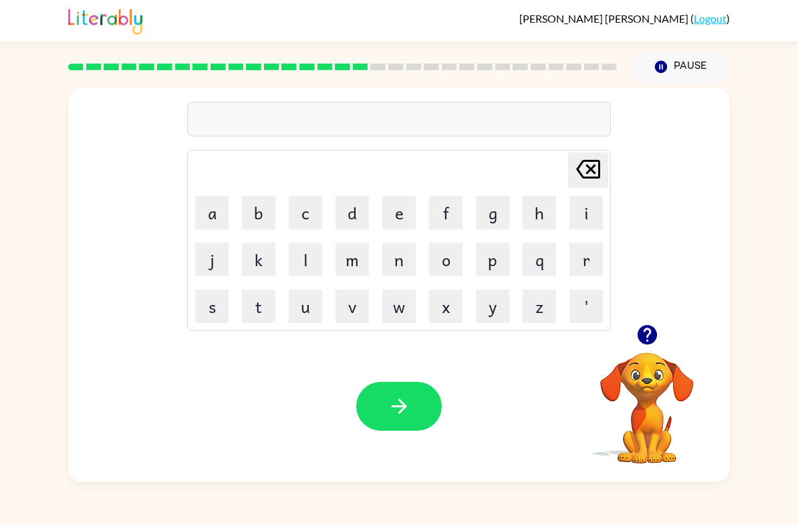
click at [658, 345] on icon "button" at bounding box center [646, 334] width 23 height 23
click at [594, 253] on button "r" at bounding box center [585, 259] width 33 height 33
click at [581, 220] on button "i" at bounding box center [585, 212] width 33 height 33
click at [402, 268] on button "n" at bounding box center [398, 259] width 33 height 33
click at [404, 249] on button "n" at bounding box center [398, 259] width 33 height 33
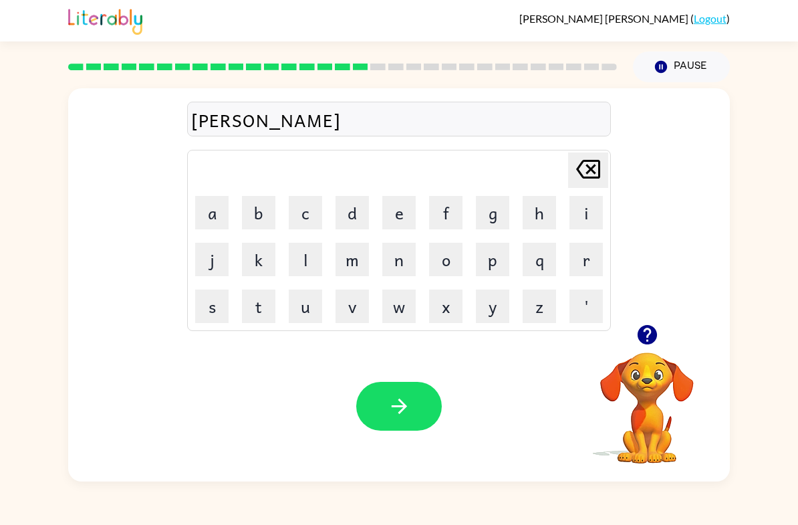
click at [594, 221] on button "i" at bounding box center [585, 212] width 33 height 33
click at [414, 260] on button "n" at bounding box center [398, 259] width 33 height 33
click at [484, 217] on button "g" at bounding box center [492, 212] width 33 height 33
click at [397, 429] on button "button" at bounding box center [399, 406] width 86 height 49
click at [654, 348] on button "button" at bounding box center [647, 334] width 34 height 34
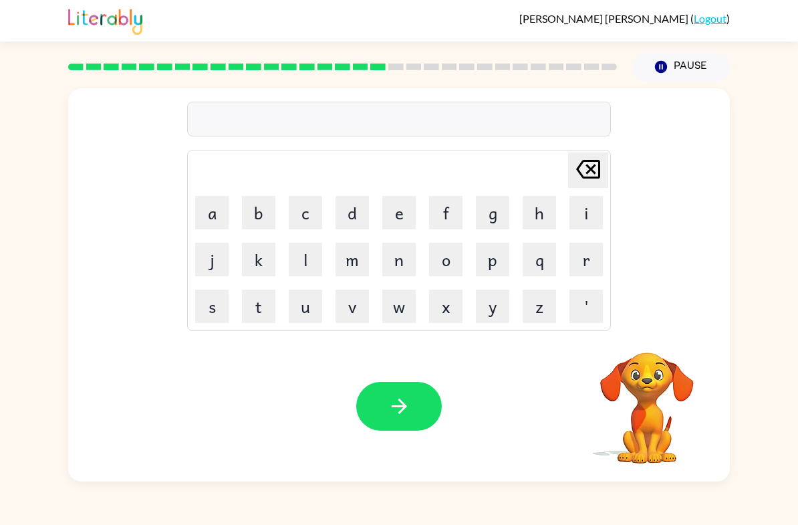
click at [796, 313] on div "[PERSON_NAME] last character input a b c d e f g h i j k l m n o p q r s t u v …" at bounding box center [399, 281] width 798 height 399
click at [648, 331] on icon "button" at bounding box center [646, 334] width 19 height 19
click at [656, 337] on icon "button" at bounding box center [646, 334] width 19 height 19
click at [587, 267] on button "r" at bounding box center [585, 259] width 33 height 33
click at [586, 223] on button "i" at bounding box center [585, 212] width 33 height 33
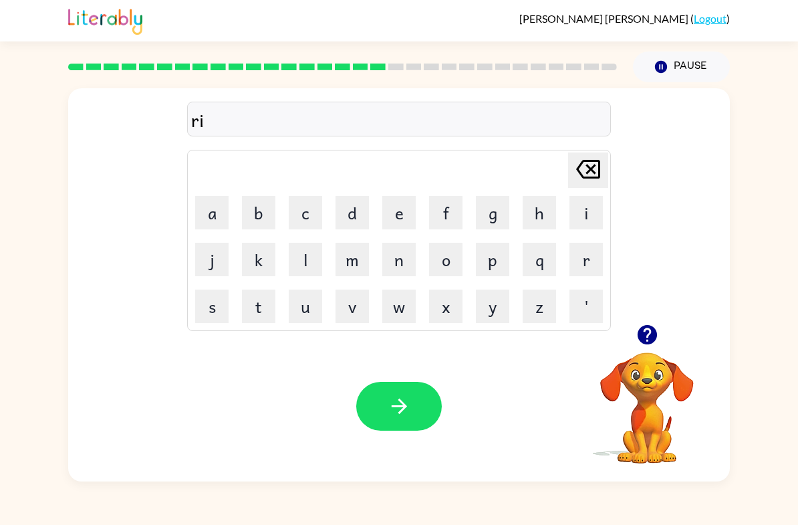
click at [210, 311] on button "s" at bounding box center [211, 305] width 33 height 33
click at [261, 299] on button "t" at bounding box center [258, 305] width 33 height 33
click at [406, 217] on button "e" at bounding box center [398, 212] width 33 height 33
click at [577, 264] on button "r" at bounding box center [585, 259] width 33 height 33
click at [394, 408] on icon "button" at bounding box center [399, 405] width 23 height 23
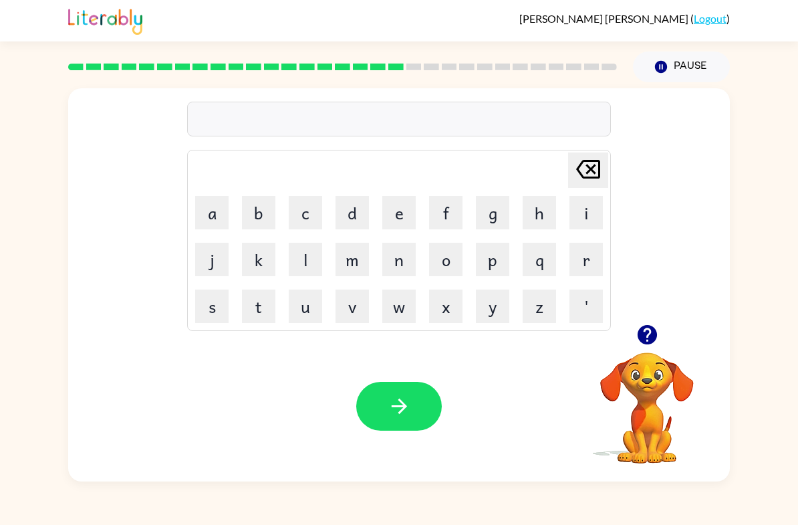
click at [653, 332] on icon "button" at bounding box center [646, 334] width 19 height 19
click at [638, 331] on icon "button" at bounding box center [646, 334] width 19 height 19
click at [582, 258] on button "r" at bounding box center [585, 259] width 33 height 33
click at [215, 223] on button "a" at bounding box center [211, 212] width 33 height 33
click at [257, 308] on button "t" at bounding box center [258, 305] width 33 height 33
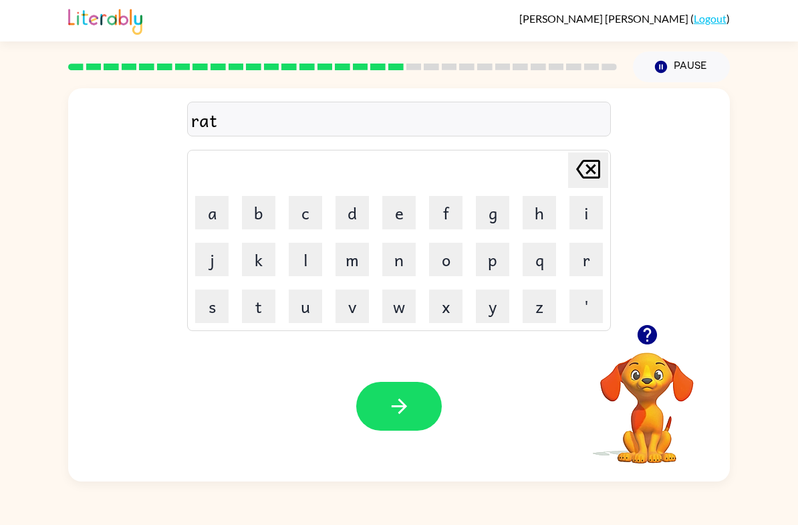
click at [591, 172] on icon "[PERSON_NAME] last character input" at bounding box center [588, 169] width 32 height 32
click at [596, 165] on icon "[PERSON_NAME] last character input" at bounding box center [588, 169] width 32 height 32
click at [394, 218] on button "e" at bounding box center [398, 212] width 33 height 33
click at [587, 182] on icon "[PERSON_NAME] last character input" at bounding box center [588, 169] width 32 height 32
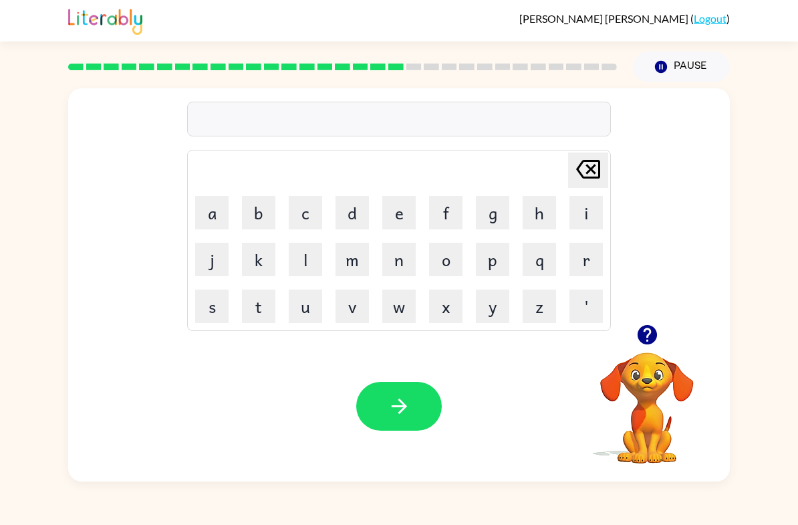
click at [203, 214] on button "a" at bounding box center [211, 212] width 33 height 33
click at [585, 263] on button "r" at bounding box center [585, 259] width 33 height 33
click at [257, 315] on button "t" at bounding box center [258, 305] width 33 height 33
click at [576, 260] on button "r" at bounding box center [585, 259] width 33 height 33
click at [585, 211] on button "i" at bounding box center [585, 212] width 33 height 33
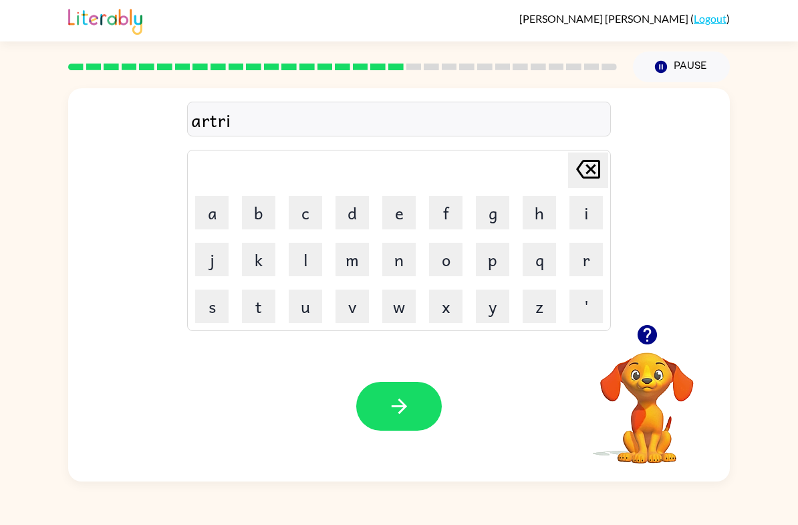
click at [216, 218] on button "a" at bounding box center [211, 212] width 33 height 33
click at [392, 262] on button "n" at bounding box center [398, 259] width 33 height 33
click at [384, 410] on button "button" at bounding box center [399, 406] width 86 height 49
click at [452, 223] on button "f" at bounding box center [445, 212] width 33 height 33
click at [571, 262] on button "r" at bounding box center [585, 259] width 33 height 33
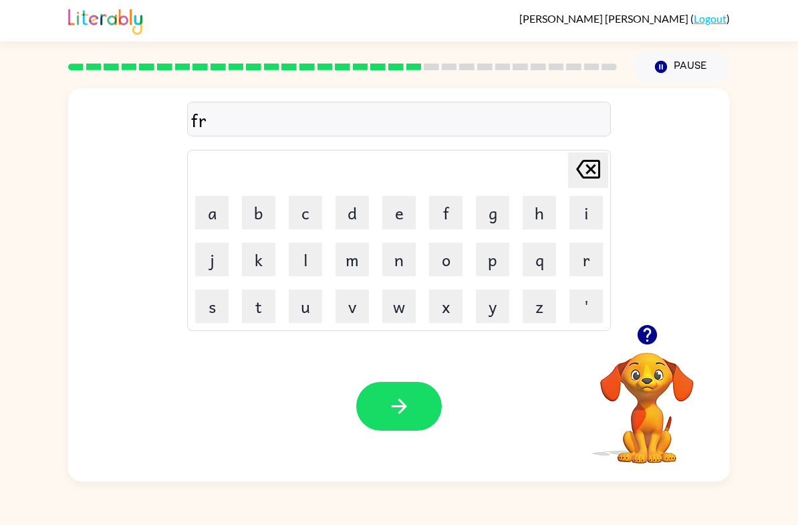
click at [448, 256] on button "o" at bounding box center [445, 259] width 33 height 33
click at [402, 309] on button "w" at bounding box center [398, 305] width 33 height 33
click at [575, 263] on button "r" at bounding box center [585, 259] width 33 height 33
click at [583, 172] on icon "[PERSON_NAME] last character input" at bounding box center [588, 169] width 32 height 32
click at [308, 263] on button "l" at bounding box center [305, 259] width 33 height 33
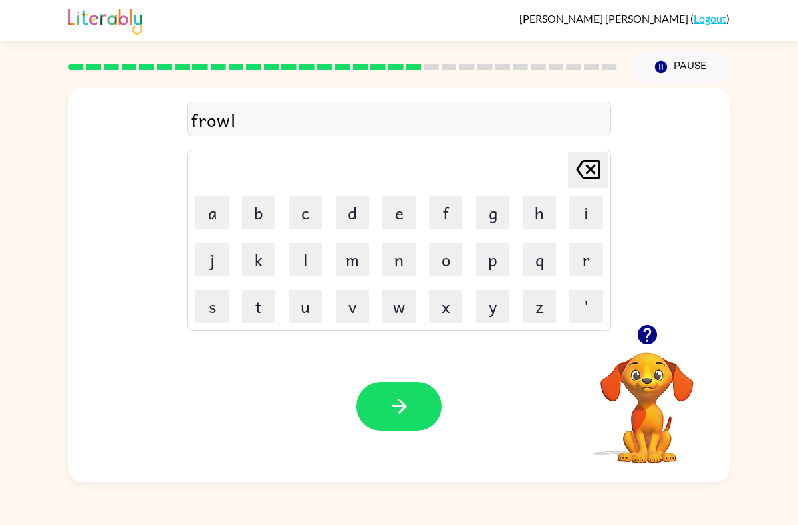
click at [307, 263] on button "l" at bounding box center [305, 259] width 33 height 33
click at [585, 170] on icon "[PERSON_NAME] last character input" at bounding box center [588, 169] width 32 height 32
click at [584, 170] on icon "[PERSON_NAME] last character input" at bounding box center [588, 169] width 32 height 32
click at [589, 166] on icon "[PERSON_NAME] last character input" at bounding box center [588, 169] width 32 height 32
click at [578, 166] on icon "[PERSON_NAME] last character input" at bounding box center [588, 169] width 32 height 32
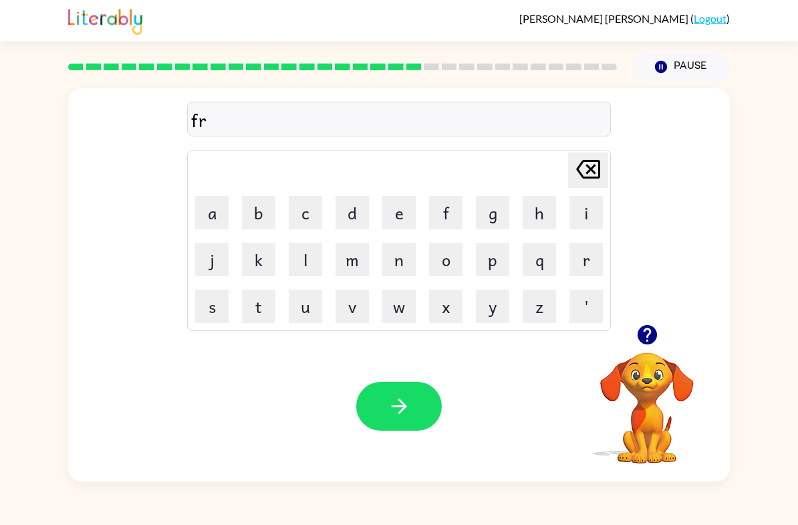
click at [578, 166] on icon "[PERSON_NAME] last character input" at bounding box center [588, 169] width 32 height 32
click at [454, 269] on button "o" at bounding box center [445, 259] width 33 height 33
click at [307, 306] on button "u" at bounding box center [305, 305] width 33 height 33
click at [400, 302] on button "w" at bounding box center [398, 305] width 33 height 33
click at [301, 263] on button "l" at bounding box center [305, 259] width 33 height 33
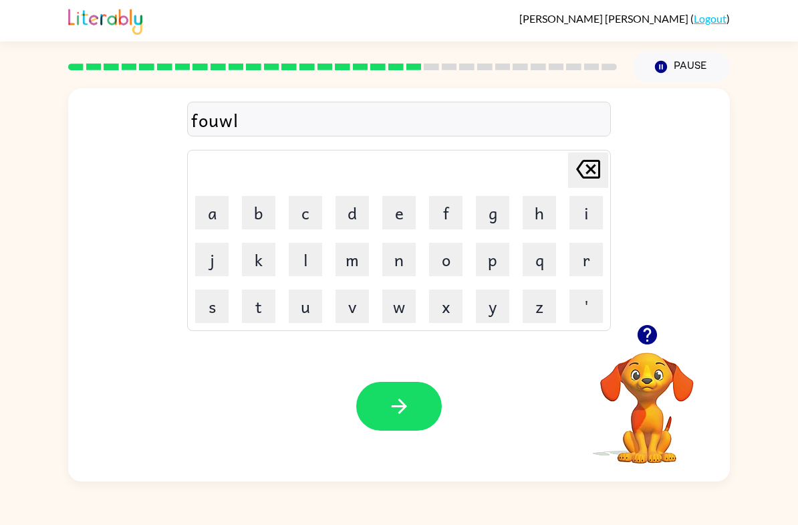
click at [301, 263] on button "l" at bounding box center [305, 259] width 33 height 33
click at [584, 168] on icon "[PERSON_NAME] last character input" at bounding box center [588, 169] width 32 height 32
click at [579, 171] on icon at bounding box center [588, 169] width 24 height 19
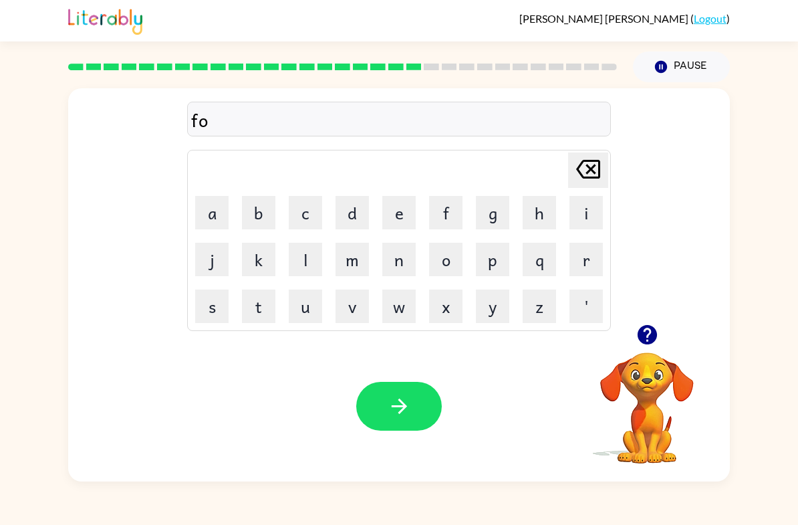
click at [405, 309] on button "w" at bounding box center [398, 305] width 33 height 33
click at [321, 255] on button "l" at bounding box center [305, 259] width 33 height 33
click at [325, 259] on td "l" at bounding box center [305, 259] width 45 height 45
click at [443, 261] on button "o" at bounding box center [445, 259] width 33 height 33
click at [583, 171] on icon "[PERSON_NAME] last character input" at bounding box center [588, 169] width 32 height 32
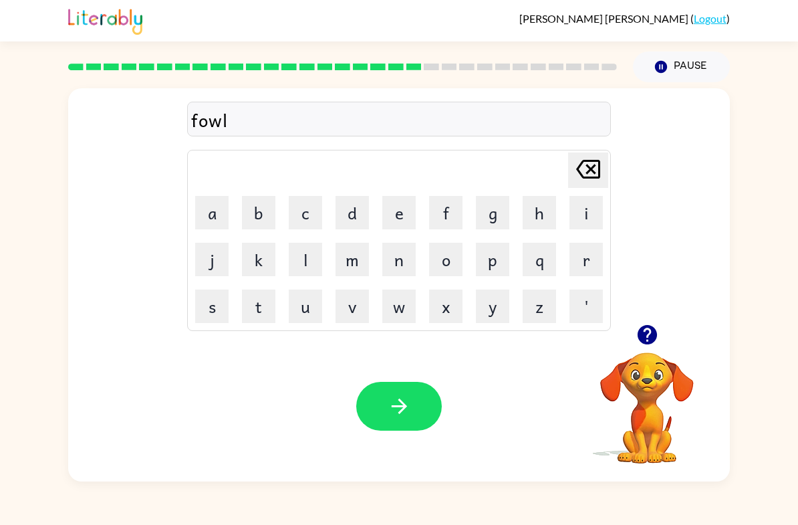
click at [304, 259] on button "l" at bounding box center [305, 259] width 33 height 33
click at [442, 256] on button "o" at bounding box center [445, 259] width 33 height 33
click at [584, 162] on icon at bounding box center [588, 169] width 24 height 19
click at [590, 164] on icon "[PERSON_NAME] last character input" at bounding box center [588, 169] width 32 height 32
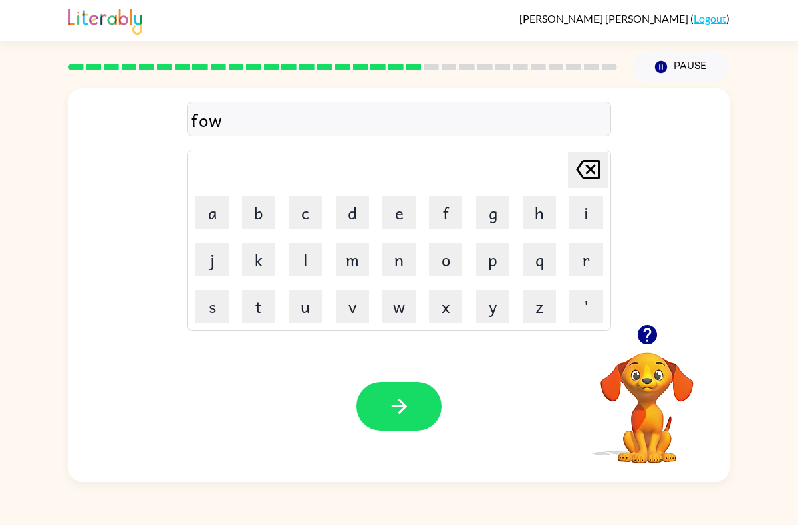
click at [589, 164] on icon "[PERSON_NAME] last character input" at bounding box center [588, 169] width 32 height 32
click at [585, 181] on icon "[PERSON_NAME] last character input" at bounding box center [588, 169] width 32 height 32
click at [399, 302] on button "w" at bounding box center [398, 305] width 33 height 33
click at [440, 261] on button "o" at bounding box center [445, 259] width 33 height 33
click at [312, 263] on button "l" at bounding box center [305, 259] width 33 height 33
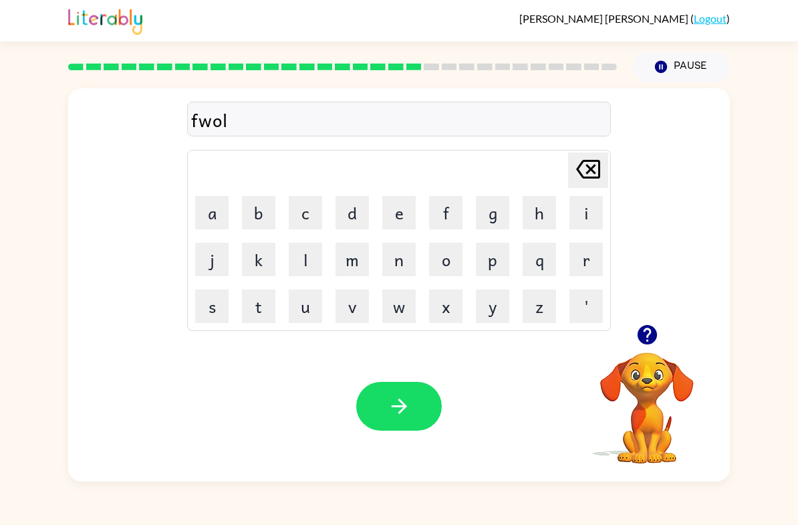
click at [311, 263] on button "l" at bounding box center [305, 259] width 33 height 33
click at [454, 259] on button "o" at bounding box center [445, 259] width 33 height 33
click at [587, 171] on icon "[PERSON_NAME] last character input" at bounding box center [588, 169] width 32 height 32
click at [591, 171] on icon at bounding box center [588, 169] width 24 height 19
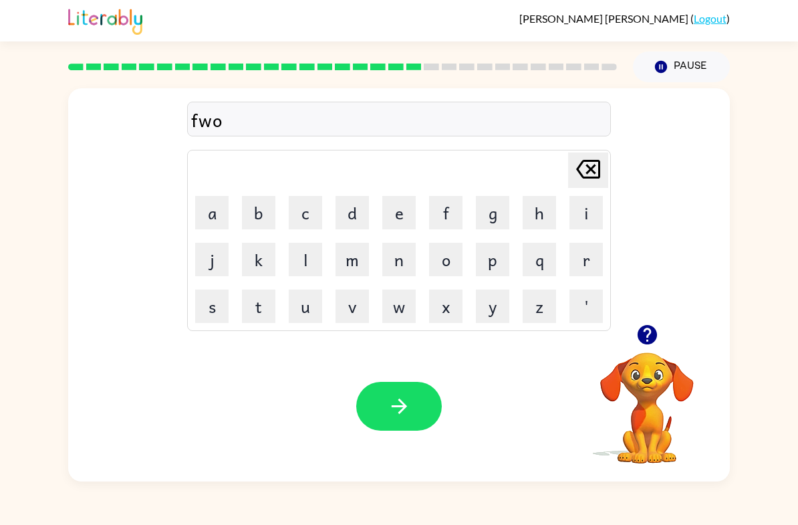
click at [591, 170] on icon at bounding box center [588, 169] width 24 height 19
click at [595, 171] on icon "[PERSON_NAME] last character input" at bounding box center [588, 169] width 32 height 32
click at [442, 263] on button "o" at bounding box center [445, 259] width 33 height 33
click at [306, 315] on button "u" at bounding box center [305, 305] width 33 height 33
click at [403, 297] on button "w" at bounding box center [398, 305] width 33 height 33
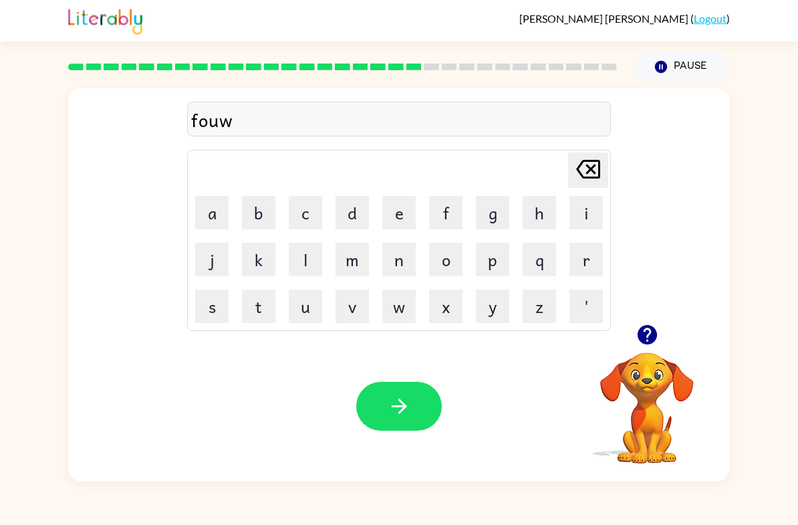
click at [311, 256] on button "l" at bounding box center [305, 259] width 33 height 33
click at [310, 255] on button "l" at bounding box center [305, 259] width 33 height 33
click at [448, 261] on button "o" at bounding box center [445, 259] width 33 height 33
click at [585, 165] on icon "[PERSON_NAME] last character input" at bounding box center [588, 169] width 32 height 32
click at [585, 164] on icon "[PERSON_NAME] last character input" at bounding box center [588, 169] width 32 height 32
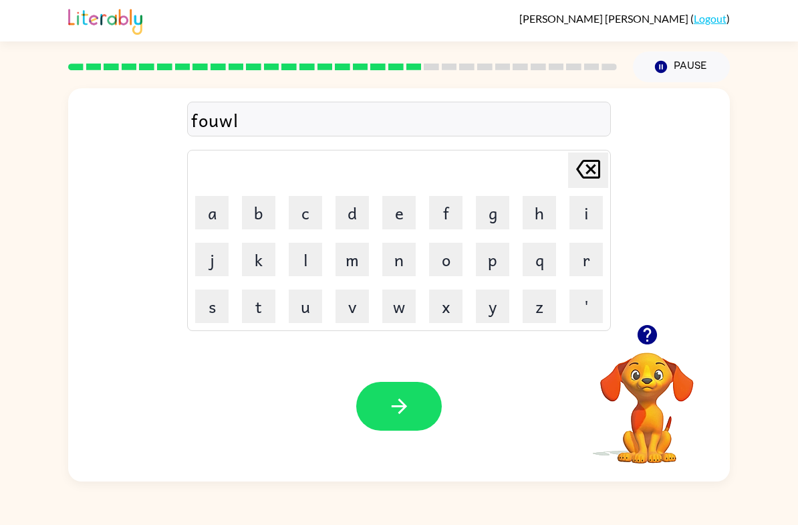
click at [586, 163] on icon "[PERSON_NAME] last character input" at bounding box center [588, 169] width 32 height 32
click at [585, 154] on icon "[PERSON_NAME] last character input" at bounding box center [588, 169] width 32 height 32
click at [400, 305] on button "w" at bounding box center [398, 305] width 33 height 33
click at [303, 255] on button "l" at bounding box center [305, 259] width 33 height 33
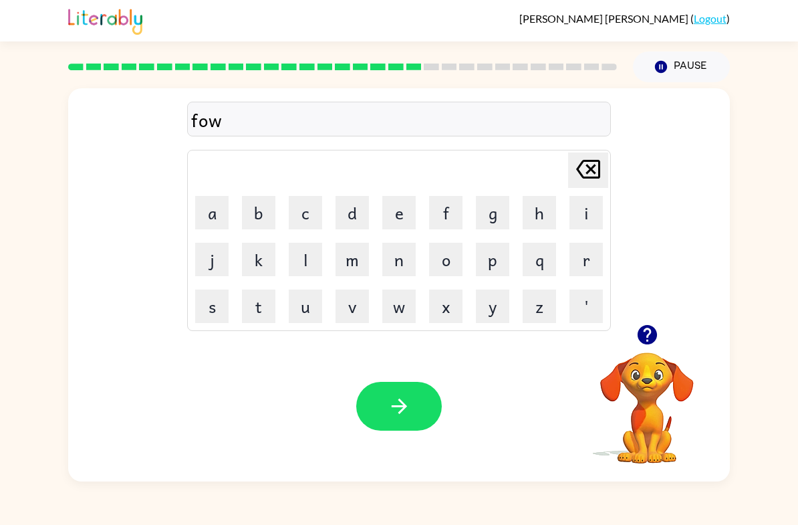
click at [302, 255] on button "l" at bounding box center [305, 259] width 33 height 33
click at [446, 247] on button "o" at bounding box center [445, 259] width 33 height 33
click at [405, 409] on icon "button" at bounding box center [399, 405] width 23 height 23
click at [661, 397] on video "Your browser must support playing .mp4 files to use Literably. Please try using…" at bounding box center [647, 398] width 134 height 134
click at [635, 370] on video "Your browser must support playing .mp4 files to use Literably. Please try using…" at bounding box center [647, 398] width 134 height 134
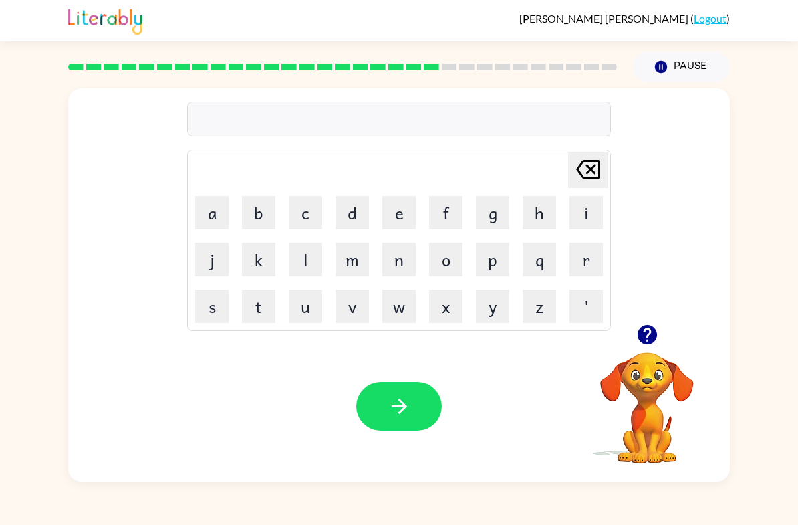
click at [648, 351] on button "button" at bounding box center [647, 334] width 34 height 34
click at [654, 358] on video "Your browser must support playing .mp4 files to use Literably. Please try using…" at bounding box center [647, 398] width 134 height 134
click at [208, 307] on button "s" at bounding box center [211, 305] width 33 height 33
click at [401, 219] on button "e" at bounding box center [398, 212] width 33 height 33
click at [403, 268] on button "n" at bounding box center [398, 259] width 33 height 33
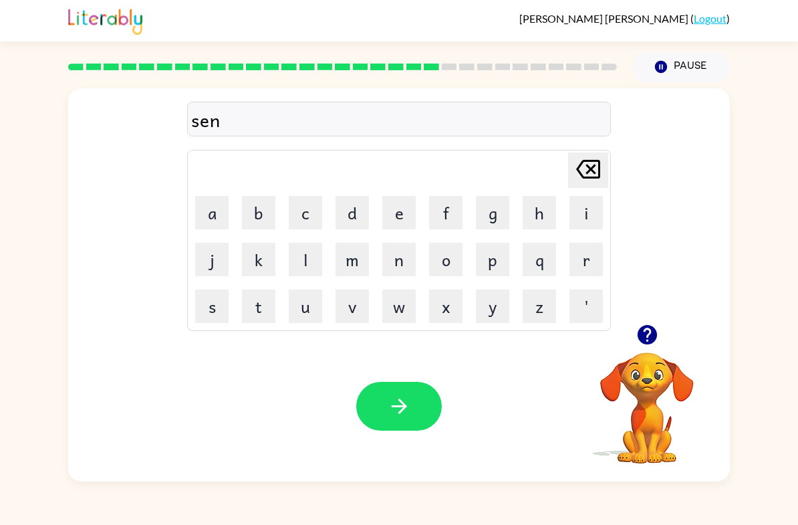
click at [656, 331] on icon "button" at bounding box center [646, 334] width 23 height 23
click at [267, 312] on button "t" at bounding box center [258, 305] width 33 height 33
click at [398, 215] on button "e" at bounding box center [398, 212] width 33 height 33
click at [586, 258] on button "r" at bounding box center [585, 259] width 33 height 33
click at [489, 270] on button "p" at bounding box center [492, 259] width 33 height 33
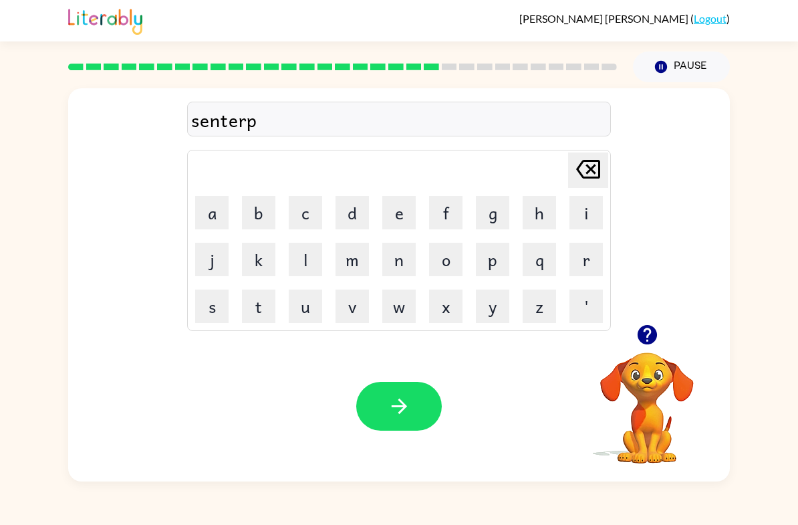
click at [399, 218] on button "e" at bounding box center [398, 212] width 33 height 33
click at [495, 317] on button "y" at bounding box center [492, 305] width 33 height 33
click at [390, 394] on button "button" at bounding box center [399, 406] width 86 height 49
click at [656, 346] on icon "button" at bounding box center [646, 334] width 23 height 23
click at [212, 305] on button "s" at bounding box center [211, 305] width 33 height 33
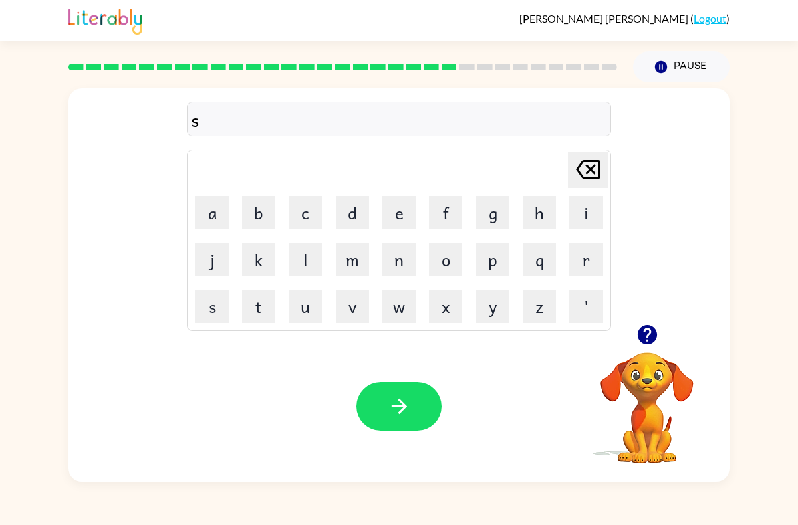
click at [415, 221] on button "e" at bounding box center [398, 212] width 33 height 33
click at [257, 309] on button "t" at bounding box center [258, 305] width 33 height 33
click at [411, 219] on button "e" at bounding box center [398, 212] width 33 height 33
click at [354, 259] on button "m" at bounding box center [351, 259] width 33 height 33
click at [423, 406] on button "button" at bounding box center [399, 406] width 86 height 49
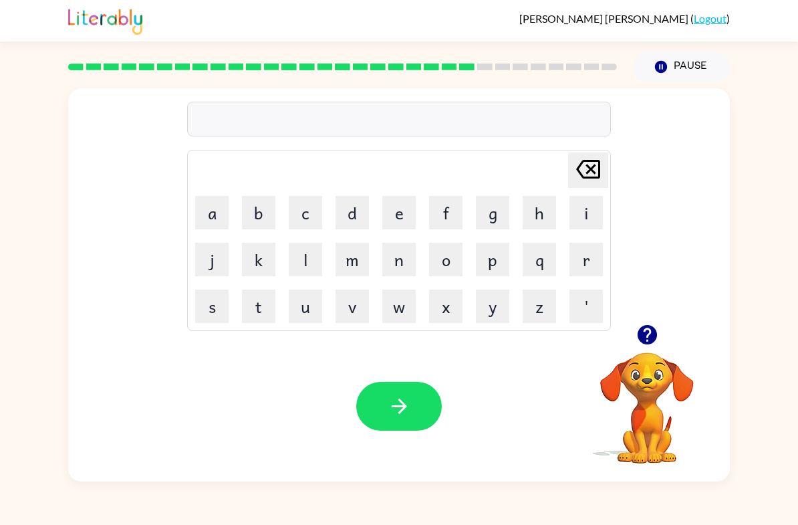
click at [650, 337] on icon "button" at bounding box center [646, 334] width 19 height 19
click at [442, 212] on button "f" at bounding box center [445, 212] width 33 height 33
click at [441, 264] on button "o" at bounding box center [445, 259] width 33 height 33
click at [601, 256] on button "r" at bounding box center [585, 259] width 33 height 33
click at [587, 163] on icon "[PERSON_NAME] last character input" at bounding box center [588, 169] width 32 height 32
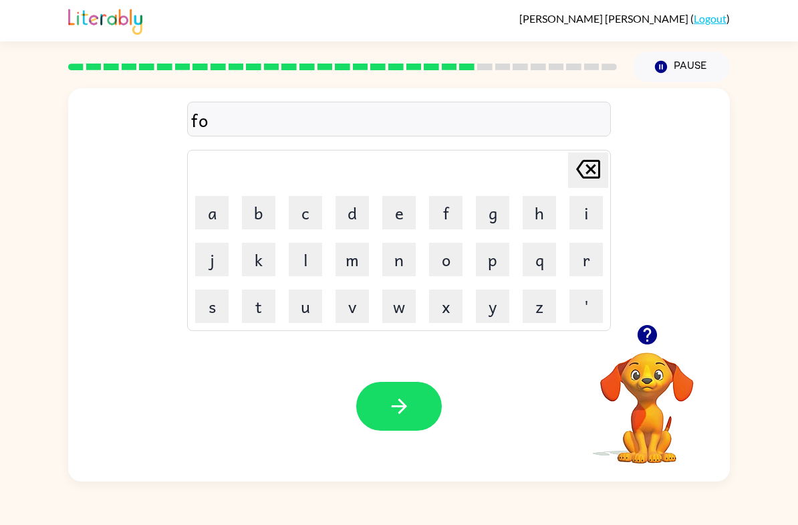
click at [356, 315] on button "v" at bounding box center [351, 305] width 33 height 33
click at [573, 186] on div "[PERSON_NAME] last character input" at bounding box center [588, 170] width 32 height 34
click at [298, 311] on button "u" at bounding box center [305, 305] width 33 height 33
click at [593, 250] on button "r" at bounding box center [585, 259] width 33 height 33
click at [391, 314] on button "w" at bounding box center [398, 305] width 33 height 33
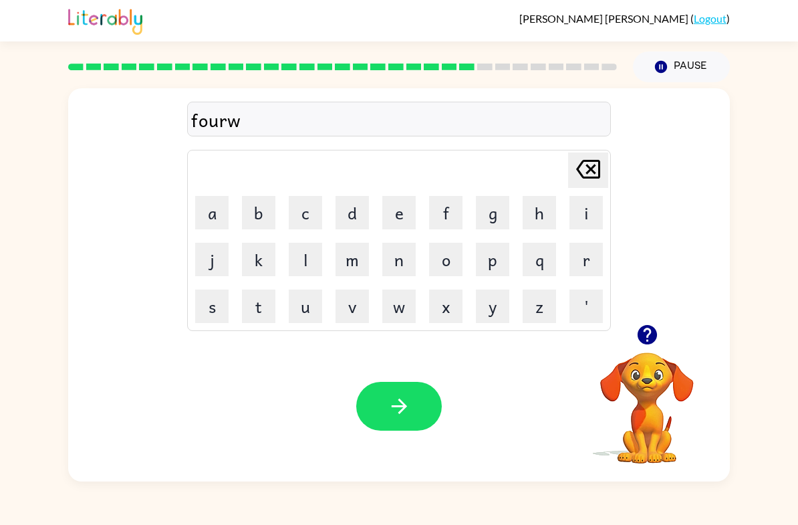
click at [19, 453] on div "fourw Delete Delete last character input a b c d e f g h i j k l m n o p q r s …" at bounding box center [399, 281] width 798 height 399
click at [588, 166] on icon at bounding box center [588, 169] width 24 height 19
click at [595, 171] on icon "[PERSON_NAME] last character input" at bounding box center [588, 169] width 32 height 32
click at [315, 310] on button "u" at bounding box center [305, 305] width 33 height 33
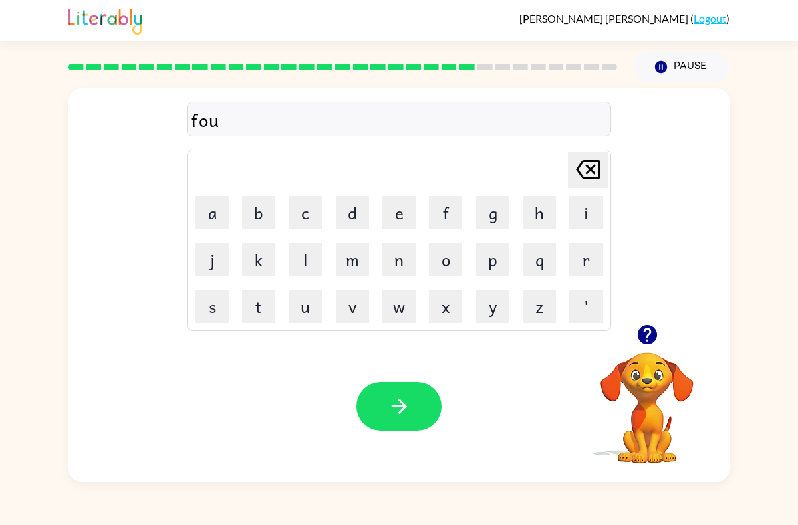
click at [407, 303] on button "w" at bounding box center [398, 305] width 33 height 33
click at [451, 259] on button "o" at bounding box center [445, 259] width 33 height 33
click at [591, 265] on button "r" at bounding box center [585, 259] width 33 height 33
click at [366, 217] on button "d" at bounding box center [351, 212] width 33 height 33
click at [406, 408] on icon "button" at bounding box center [398, 405] width 15 height 15
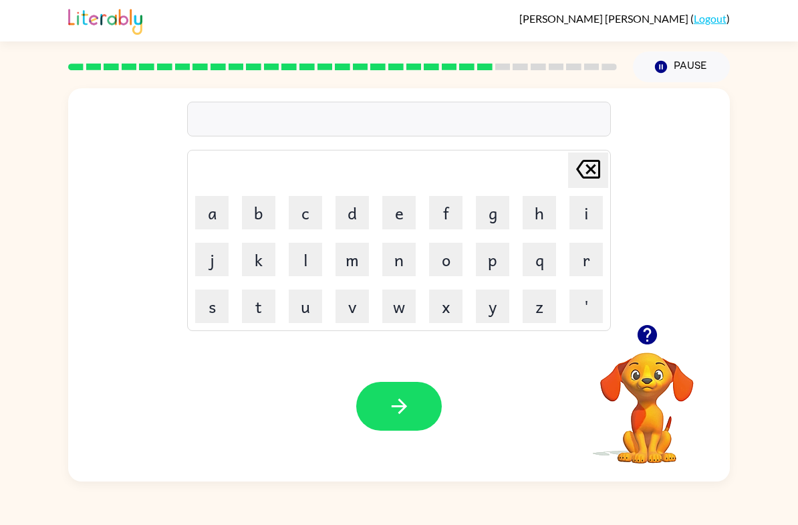
click at [645, 331] on icon "button" at bounding box center [646, 334] width 23 height 23
click at [797, 284] on div "[PERSON_NAME] last character input a b c d e f g h i j k l m n o p q r s t u v …" at bounding box center [399, 281] width 798 height 399
click at [588, 270] on button "r" at bounding box center [585, 259] width 33 height 33
click at [406, 213] on button "e" at bounding box center [398, 212] width 33 height 33
click at [288, 280] on td "l" at bounding box center [305, 259] width 45 height 45
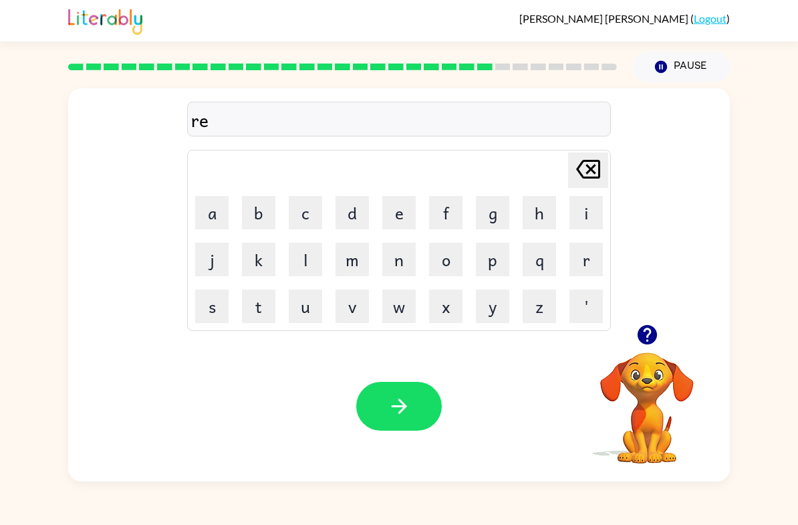
click at [306, 264] on button "l" at bounding box center [305, 259] width 33 height 33
click at [587, 215] on button "i" at bounding box center [585, 212] width 33 height 33
click at [264, 307] on button "t" at bounding box center [258, 305] width 33 height 33
click at [406, 219] on button "e" at bounding box center [398, 212] width 33 height 33
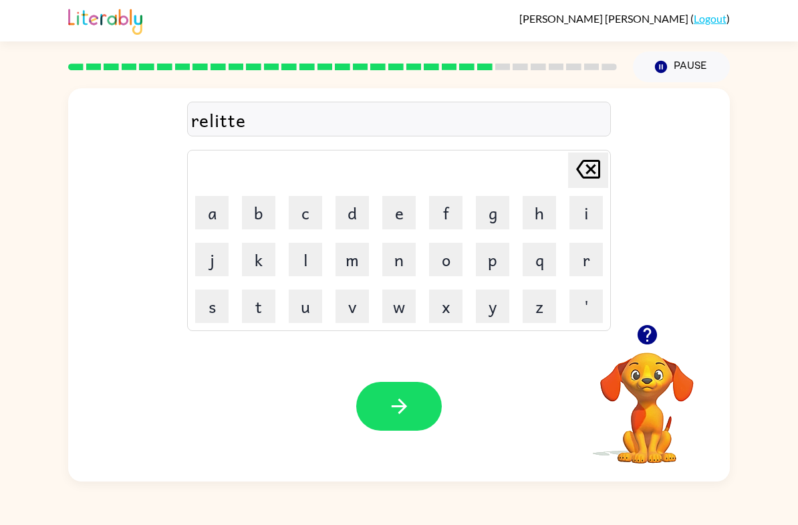
click at [581, 269] on button "r" at bounding box center [585, 259] width 33 height 33
click at [386, 400] on button "button" at bounding box center [399, 406] width 86 height 49
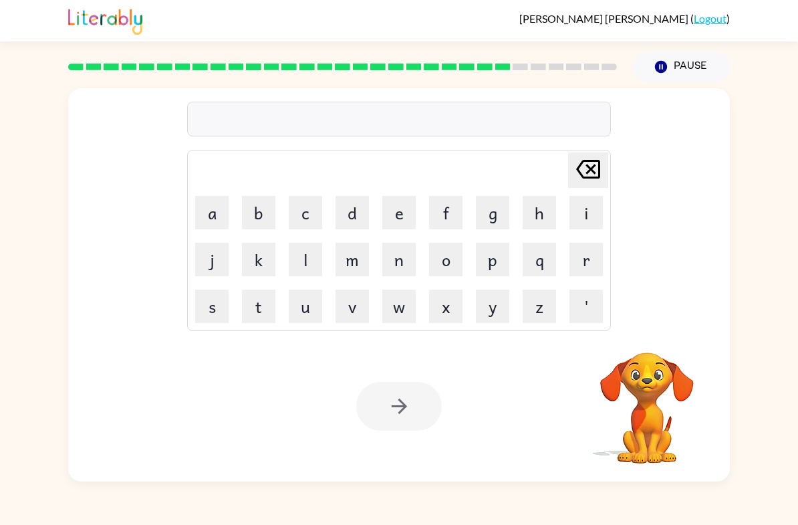
click at [796, 21] on div "[PERSON_NAME] ( Logout )" at bounding box center [399, 20] width 798 height 41
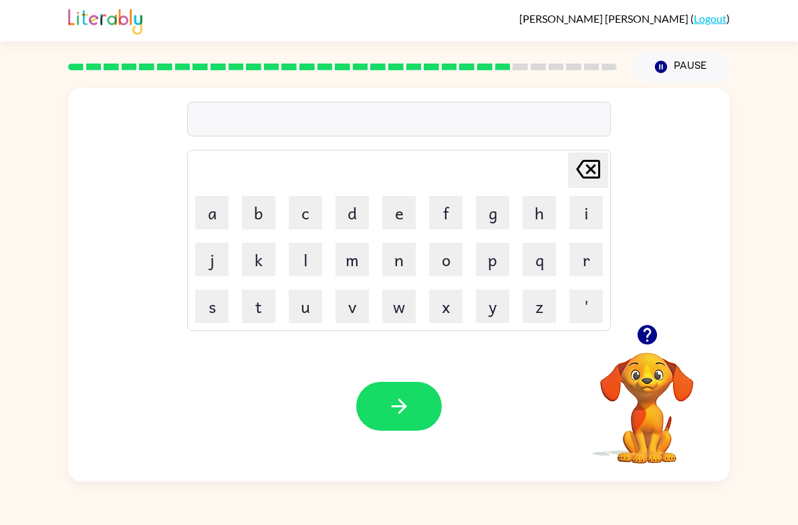
click at [651, 335] on icon "button" at bounding box center [646, 334] width 19 height 19
click at [499, 217] on button "g" at bounding box center [492, 212] width 33 height 33
click at [448, 266] on button "o" at bounding box center [445, 259] width 33 height 33
click at [265, 224] on button "b" at bounding box center [258, 212] width 33 height 33
click at [650, 321] on button "button" at bounding box center [647, 334] width 34 height 34
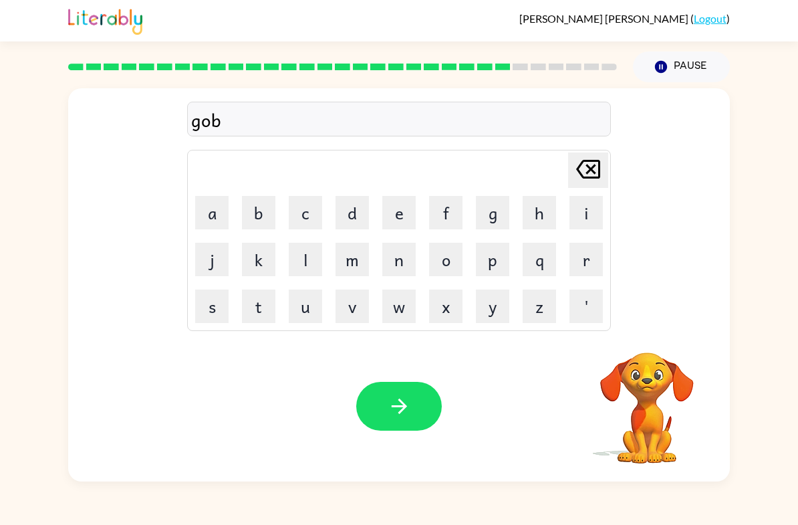
click at [317, 246] on button "l" at bounding box center [305, 259] width 33 height 33
click at [592, 197] on button "i" at bounding box center [585, 212] width 33 height 33
click at [392, 273] on button "n" at bounding box center [398, 259] width 33 height 33
click at [494, 221] on button "g" at bounding box center [492, 212] width 33 height 33
click at [423, 417] on button "button" at bounding box center [399, 406] width 86 height 49
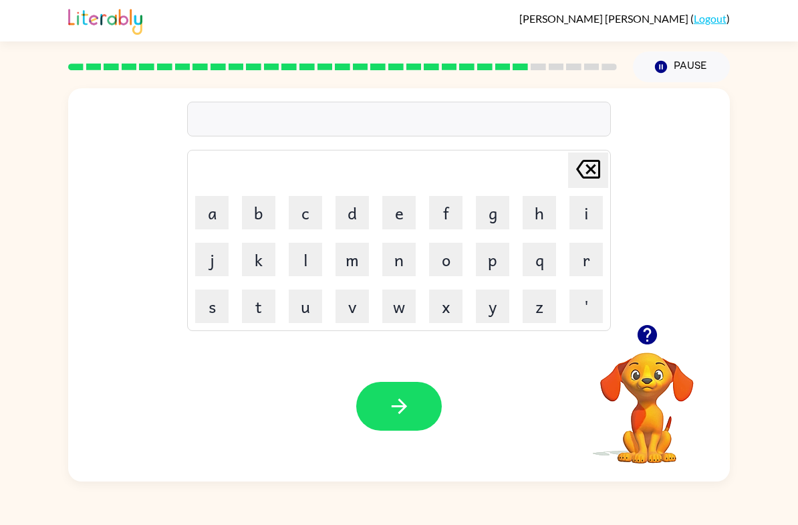
click at [644, 338] on icon "button" at bounding box center [646, 334] width 19 height 19
click at [646, 332] on icon "button" at bounding box center [646, 334] width 19 height 19
click at [206, 206] on button "a" at bounding box center [211, 212] width 33 height 33
click at [586, 186] on div "[PERSON_NAME] last character input" at bounding box center [588, 170] width 32 height 34
click at [303, 264] on button "l" at bounding box center [305, 259] width 33 height 33
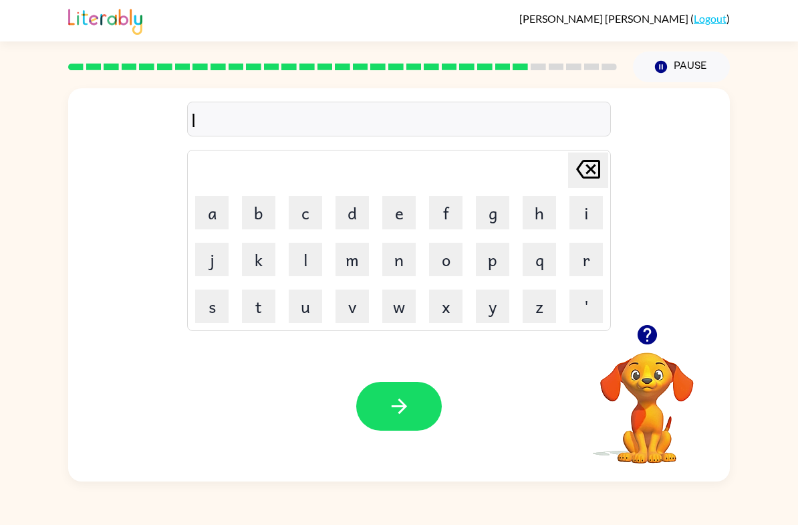
click at [199, 211] on button "a" at bounding box center [211, 212] width 33 height 33
click at [404, 273] on button "n" at bounding box center [398, 259] width 33 height 33
click at [496, 227] on button "g" at bounding box center [492, 212] width 33 height 33
click at [268, 211] on button "b" at bounding box center [258, 212] width 33 height 33
click at [402, 223] on button "e" at bounding box center [398, 212] width 33 height 33
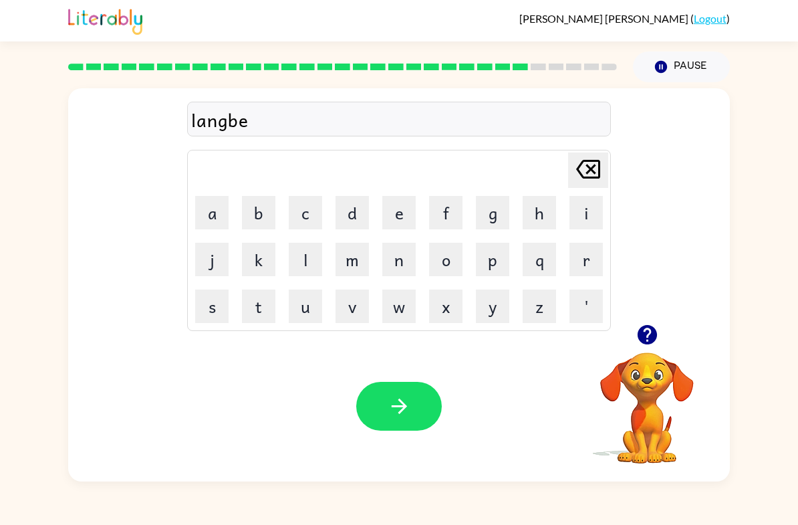
click at [590, 262] on button "r" at bounding box center [585, 259] width 33 height 33
click at [201, 264] on button "j" at bounding box center [211, 259] width 33 height 33
click at [215, 224] on button "a" at bounding box center [211, 212] width 33 height 33
click at [263, 255] on button "k" at bounding box center [258, 259] width 33 height 33
click at [432, 402] on button "button" at bounding box center [399, 406] width 86 height 49
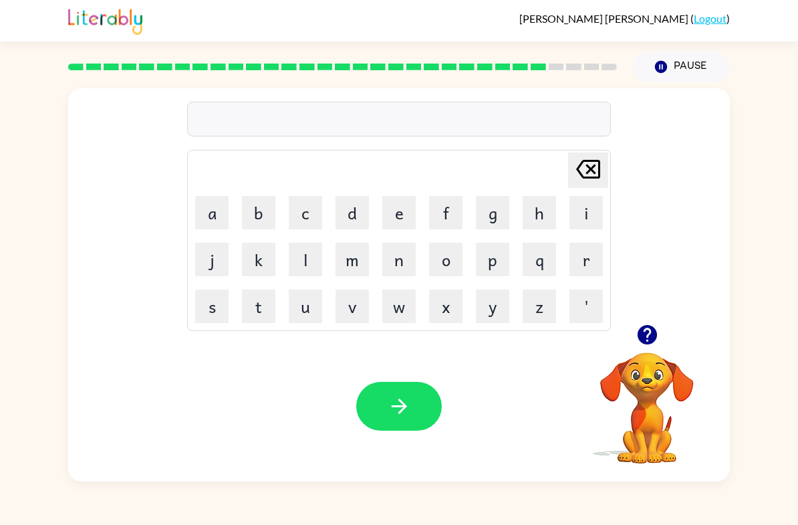
click at [639, 337] on icon "button" at bounding box center [646, 334] width 19 height 19
click at [501, 269] on button "p" at bounding box center [492, 259] width 33 height 33
click at [408, 228] on button "e" at bounding box center [398, 212] width 33 height 33
click at [579, 259] on button "r" at bounding box center [585, 259] width 33 height 33
click at [592, 170] on icon at bounding box center [588, 169] width 24 height 19
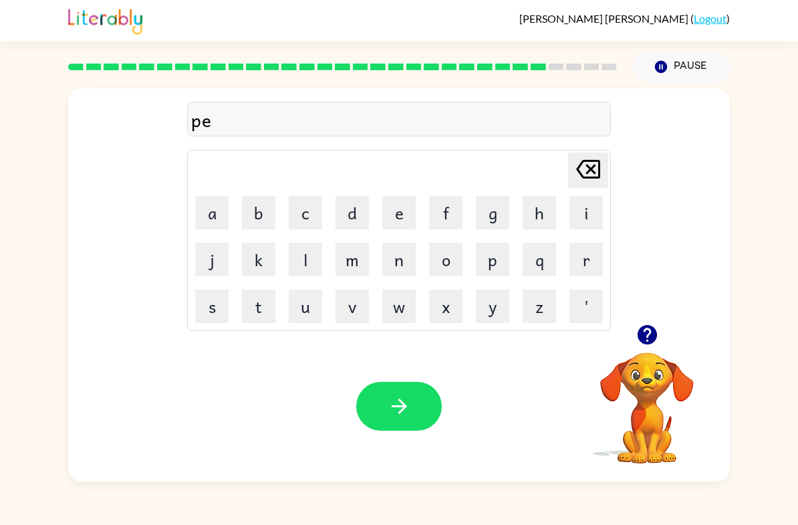
click at [204, 208] on button "a" at bounding box center [211, 212] width 33 height 33
click at [579, 275] on button "r" at bounding box center [585, 259] width 33 height 33
click at [206, 305] on button "s" at bounding box center [211, 305] width 33 height 33
click at [416, 412] on button "button" at bounding box center [399, 406] width 86 height 49
click at [650, 336] on icon "button" at bounding box center [646, 334] width 19 height 19
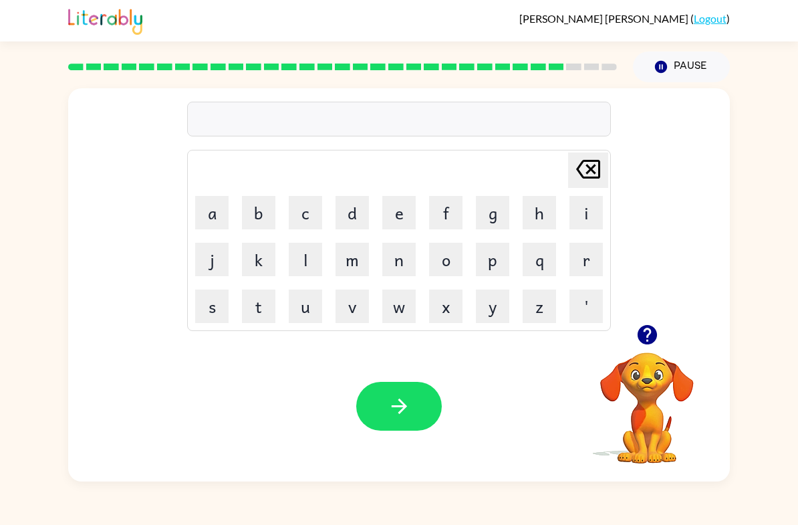
click at [445, 223] on button "f" at bounding box center [445, 212] width 33 height 33
click at [400, 219] on button "e" at bounding box center [398, 212] width 33 height 33
click at [392, 267] on button "n" at bounding box center [398, 259] width 33 height 33
click at [376, 429] on button "button" at bounding box center [399, 406] width 86 height 49
click at [420, 398] on div at bounding box center [399, 406] width 86 height 49
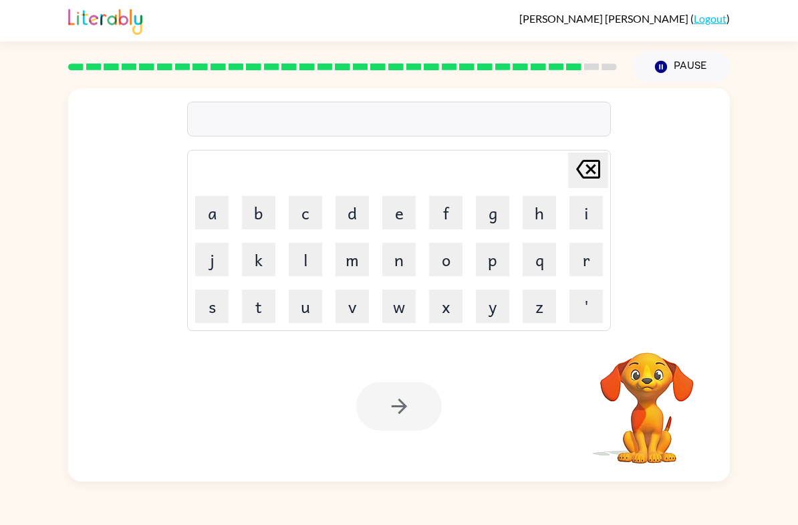
click at [217, 295] on button "s" at bounding box center [211, 305] width 33 height 33
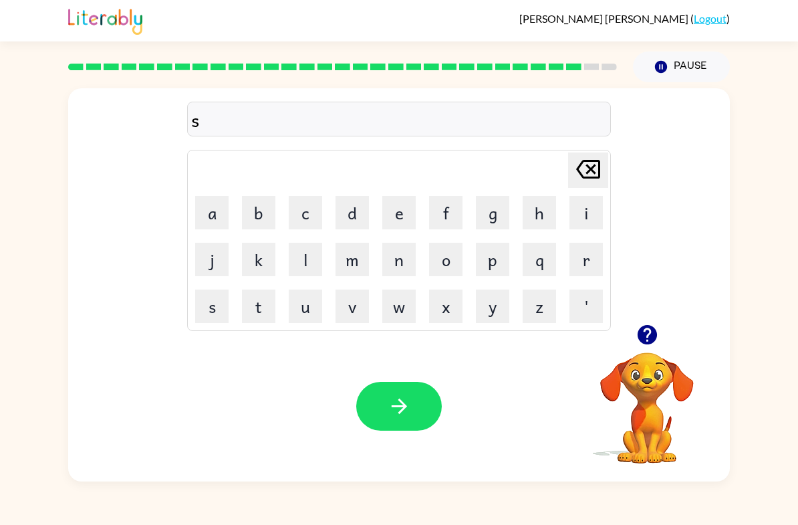
click at [438, 245] on button "o" at bounding box center [445, 259] width 33 height 33
click at [455, 267] on button "o" at bounding box center [445, 259] width 33 height 33
click at [454, 267] on button "o" at bounding box center [445, 259] width 33 height 33
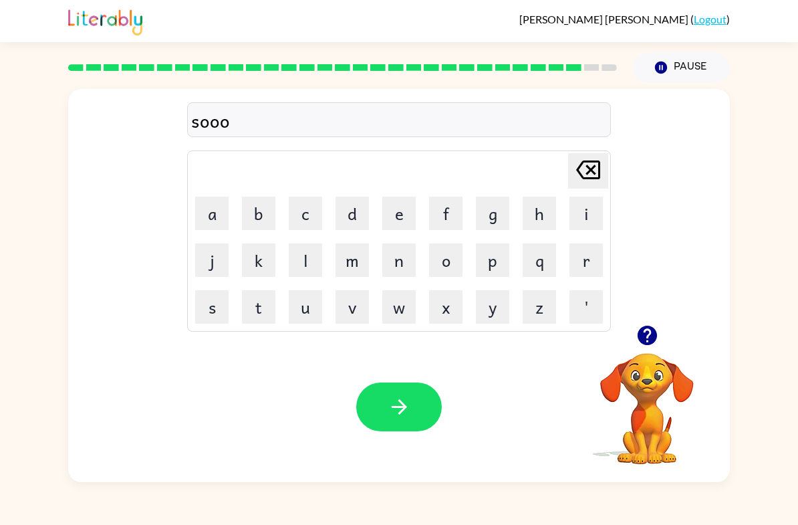
click at [448, 257] on button "o" at bounding box center [445, 259] width 33 height 33
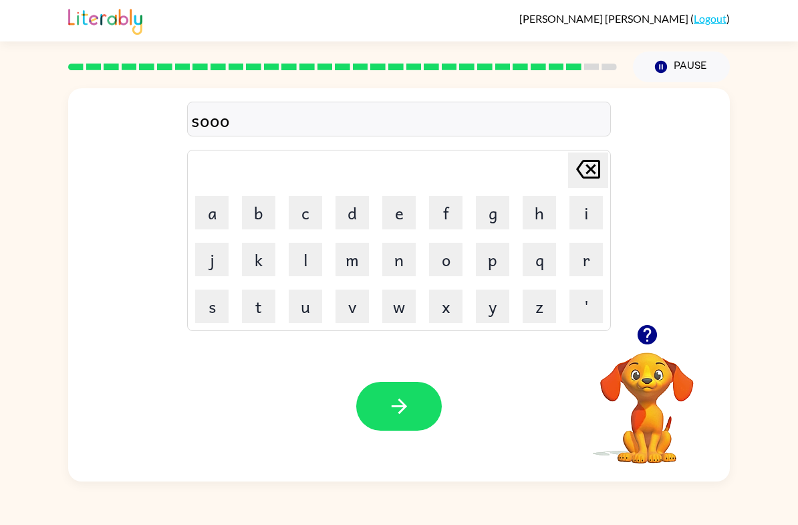
click at [448, 257] on button "o" at bounding box center [445, 259] width 33 height 33
click at [450, 262] on button "o" at bounding box center [445, 259] width 33 height 33
click at [574, 187] on div "[PERSON_NAME] last character input" at bounding box center [588, 170] width 32 height 34
click at [579, 187] on div "[PERSON_NAME] last character input" at bounding box center [588, 170] width 32 height 34
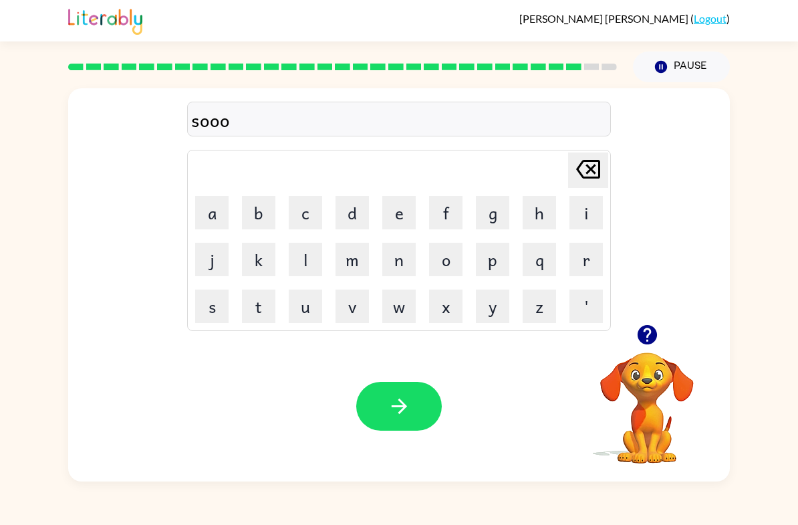
click at [583, 192] on td "i" at bounding box center [585, 212] width 45 height 45
click at [585, 187] on div "[PERSON_NAME] last character input" at bounding box center [588, 170] width 32 height 34
click at [589, 191] on td "i" at bounding box center [585, 212] width 45 height 45
click at [588, 184] on icon "[PERSON_NAME] last character input" at bounding box center [588, 169] width 32 height 32
click at [349, 312] on button "v" at bounding box center [351, 305] width 33 height 33
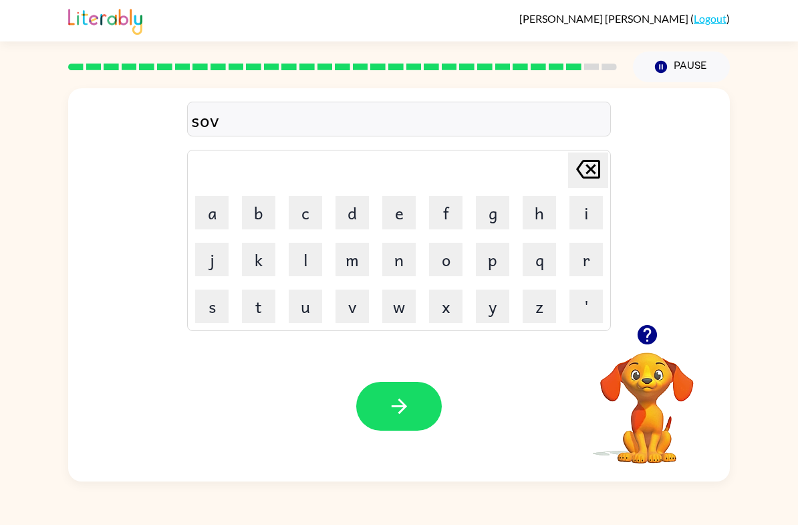
click at [410, 215] on button "e" at bounding box center [398, 212] width 33 height 33
click at [585, 269] on button "r" at bounding box center [585, 259] width 33 height 33
click at [644, 345] on icon "button" at bounding box center [646, 334] width 23 height 23
click at [408, 321] on button "w" at bounding box center [398, 305] width 33 height 33
click at [392, 218] on button "e" at bounding box center [398, 212] width 33 height 33
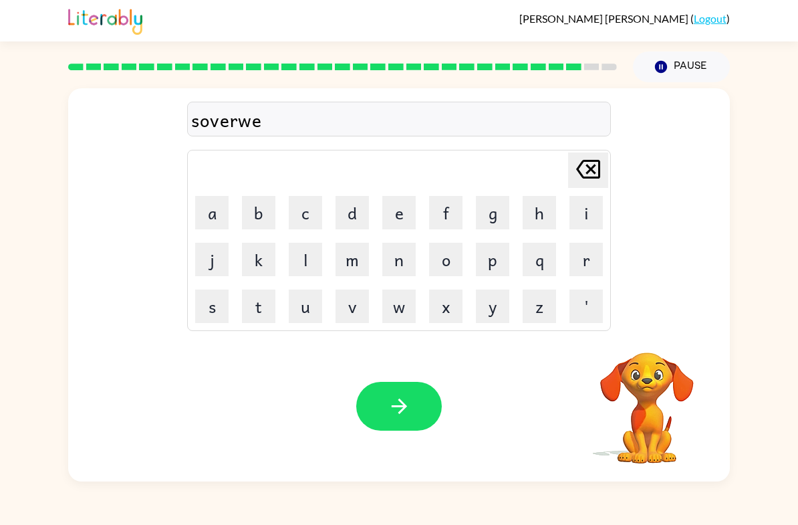
click at [210, 310] on button "s" at bounding box center [211, 305] width 33 height 33
click at [582, 172] on icon "[PERSON_NAME] last character input" at bounding box center [588, 169] width 32 height 32
click at [217, 213] on button "a" at bounding box center [211, 212] width 33 height 33
click at [597, 263] on button "r" at bounding box center [585, 259] width 33 height 33
click at [410, 405] on icon "button" at bounding box center [399, 405] width 23 height 23
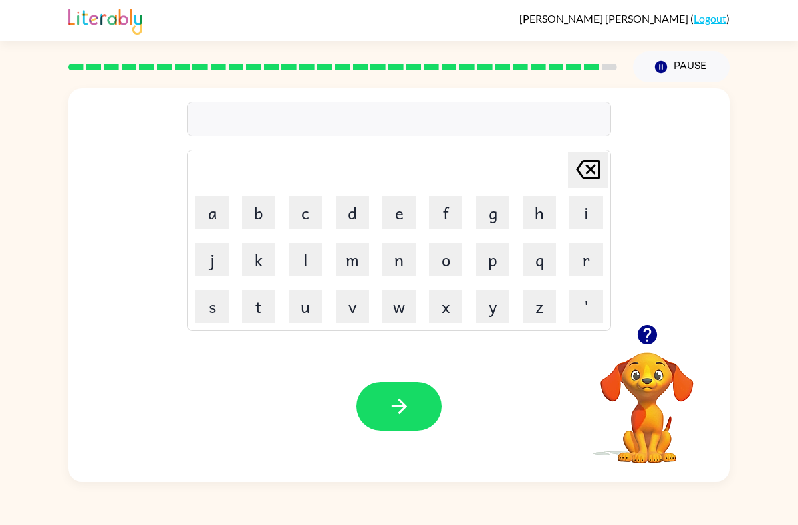
click at [297, 311] on button "u" at bounding box center [305, 305] width 33 height 33
click at [404, 267] on button "n" at bounding box center [398, 259] width 33 height 33
click at [355, 217] on button "d" at bounding box center [351, 212] width 33 height 33
click at [413, 221] on button "e" at bounding box center [398, 212] width 33 height 33
click at [576, 256] on button "r" at bounding box center [585, 259] width 33 height 33
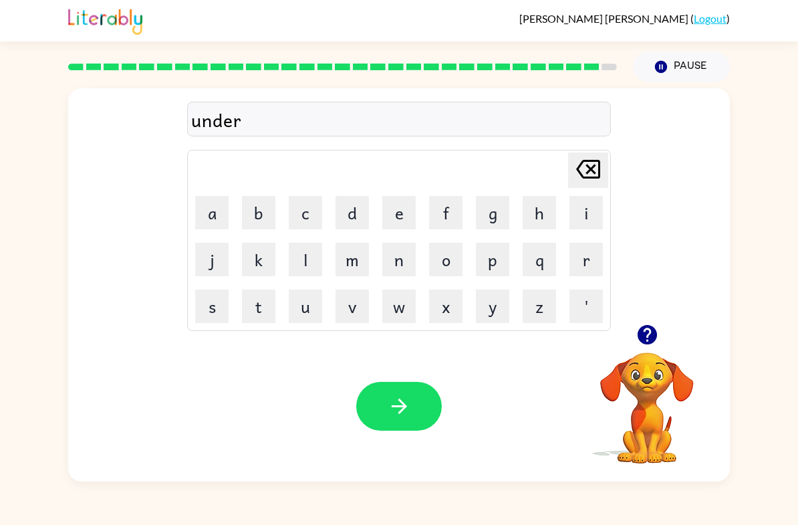
click at [502, 267] on button "p" at bounding box center [492, 259] width 33 height 33
click at [582, 266] on button "r" at bounding box center [585, 259] width 33 height 33
click at [406, 218] on button "e" at bounding box center [398, 212] width 33 height 33
click at [211, 221] on button "a" at bounding box center [211, 212] width 33 height 33
click at [246, 321] on button "t" at bounding box center [258, 305] width 33 height 33
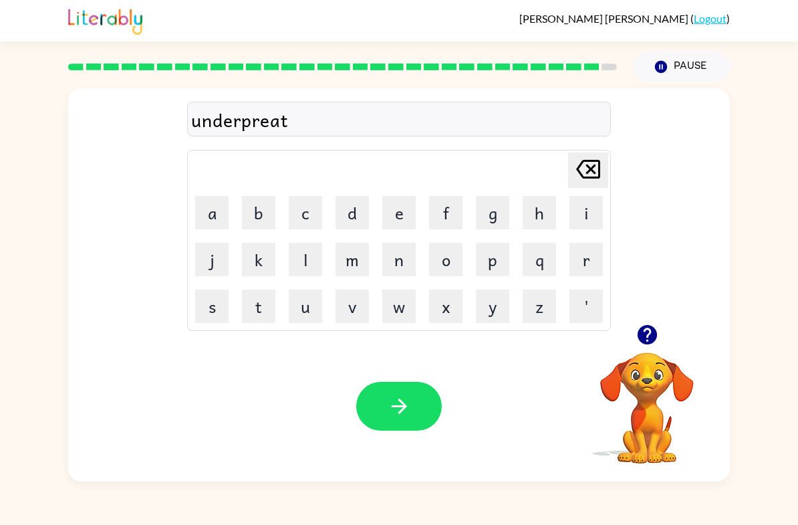
click at [402, 405] on icon "button" at bounding box center [399, 405] width 23 height 23
